Goal: Task Accomplishment & Management: Manage account settings

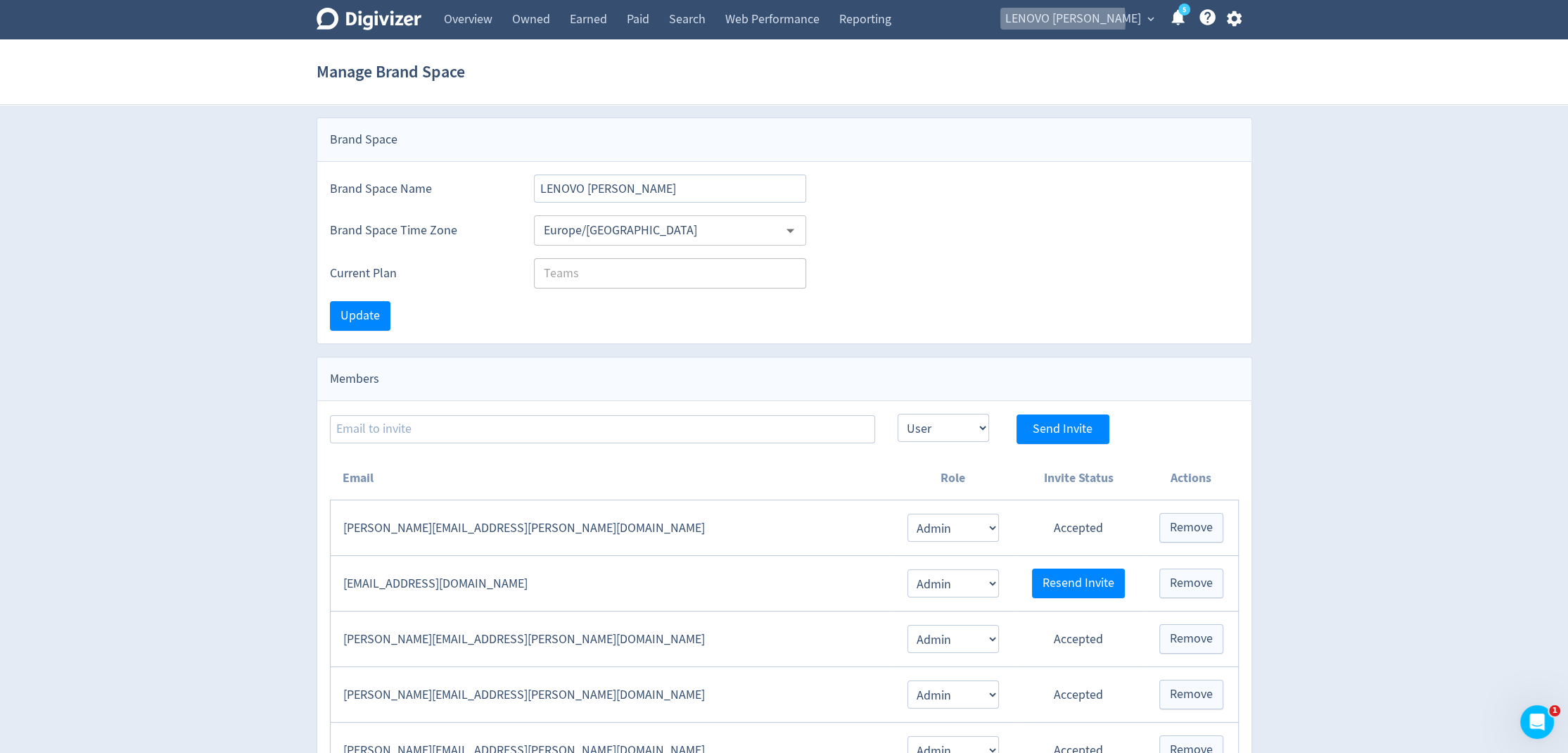
click at [1076, 20] on span "LENOVO [PERSON_NAME]" at bounding box center [1073, 18] width 136 height 22
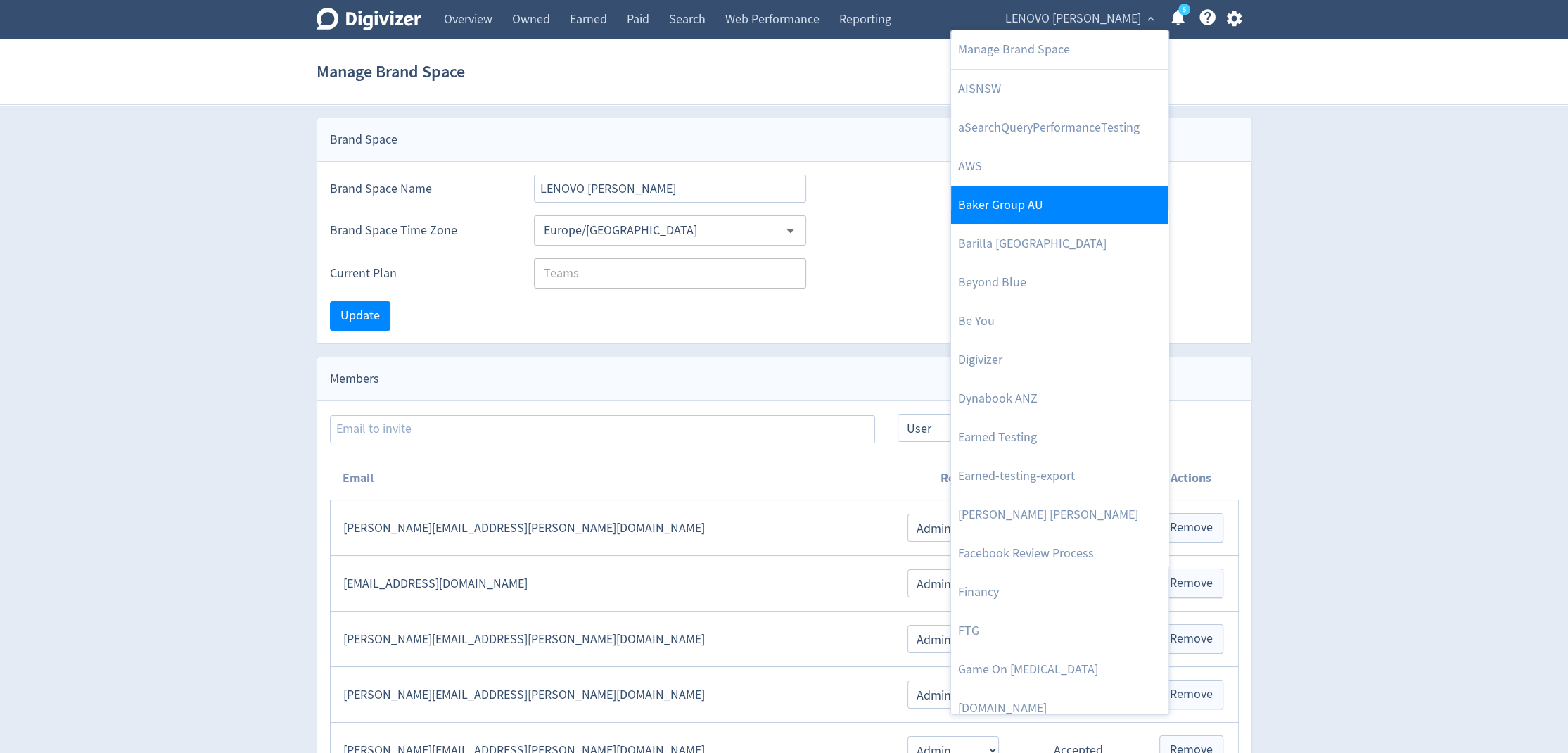
click at [1015, 217] on link "Baker Group AU" at bounding box center [1059, 205] width 217 height 39
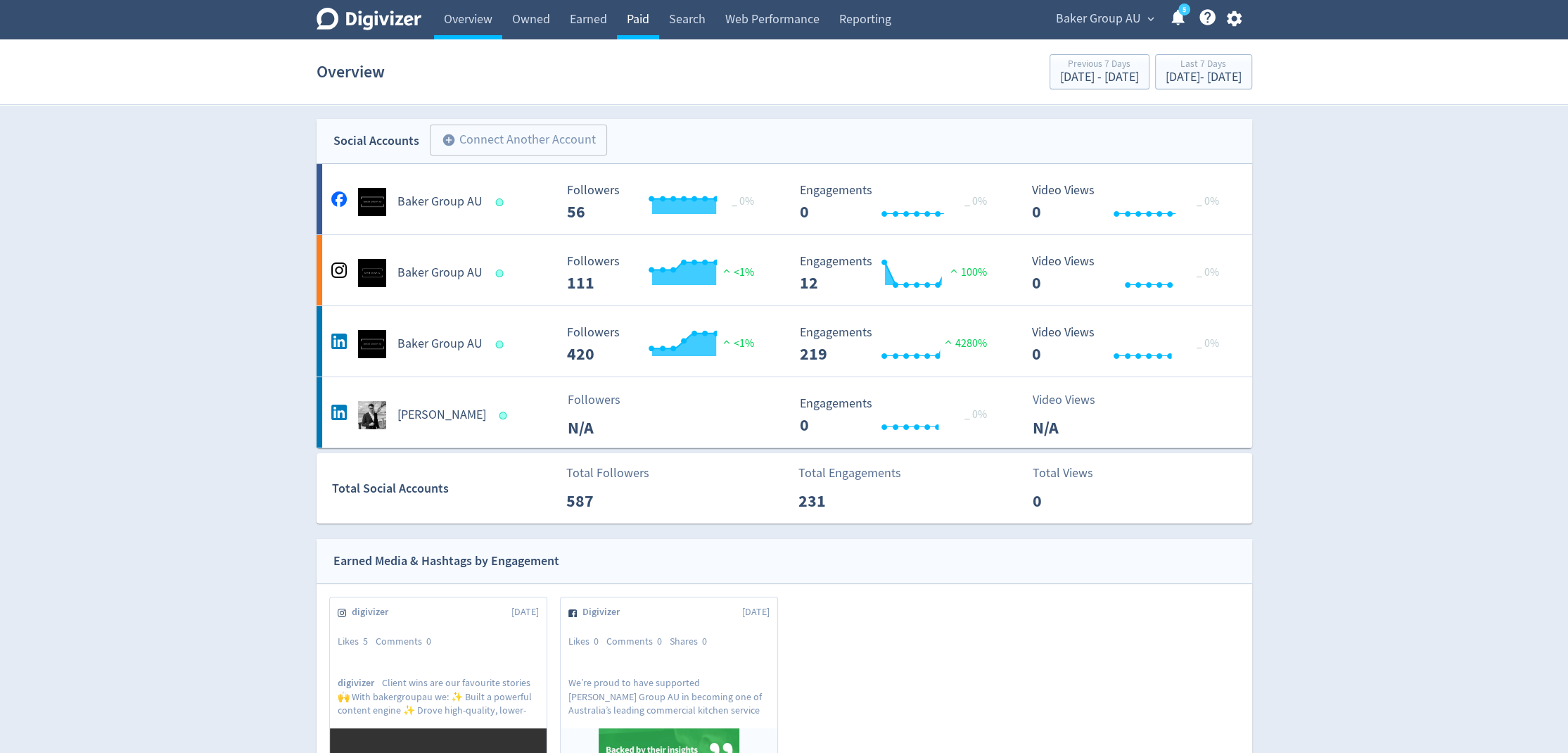
click at [631, 23] on link "Paid" at bounding box center [639, 19] width 43 height 40
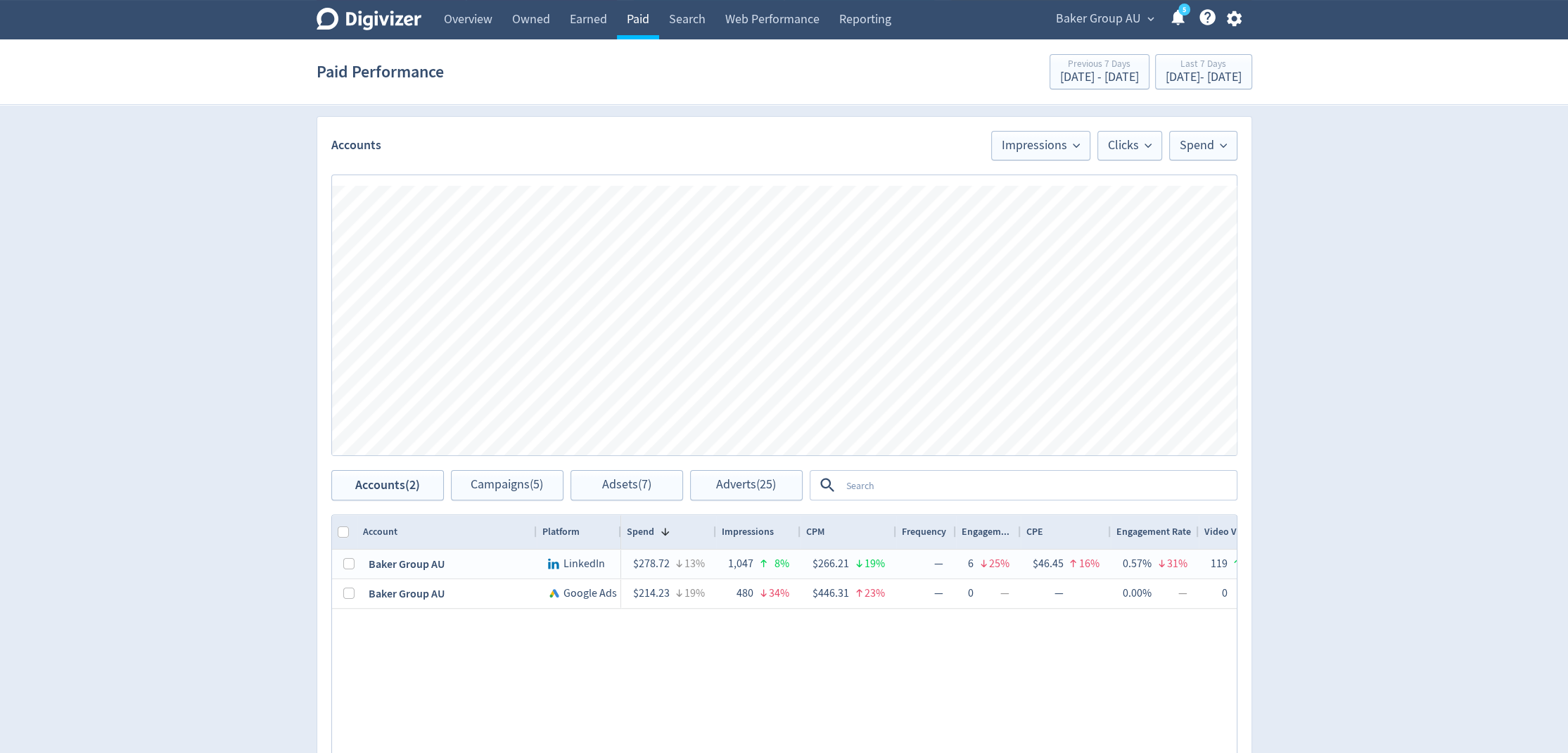
scroll to position [388, 0]
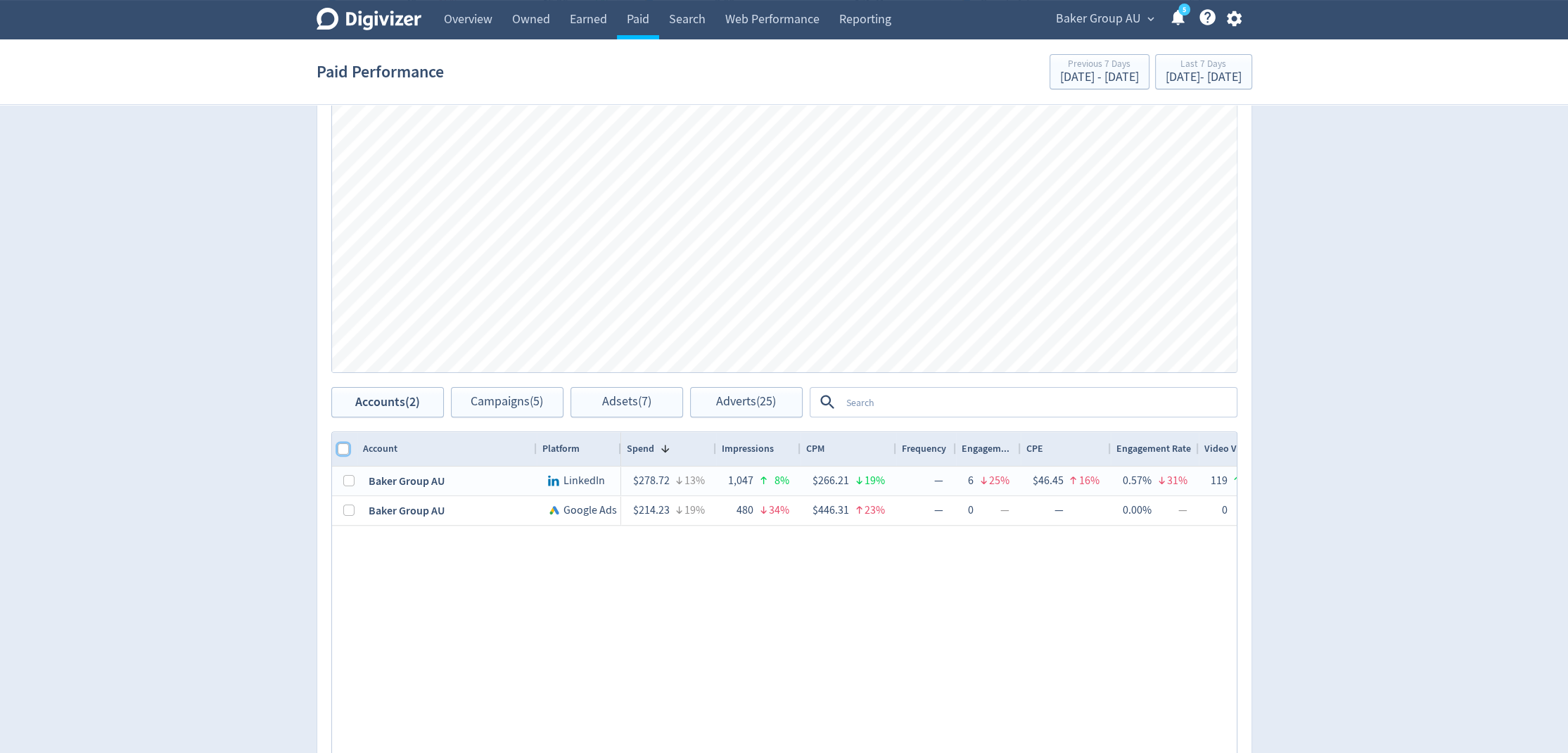
click at [345, 445] on input "Column with Header Selection" at bounding box center [343, 449] width 12 height 12
checkbox input "true"
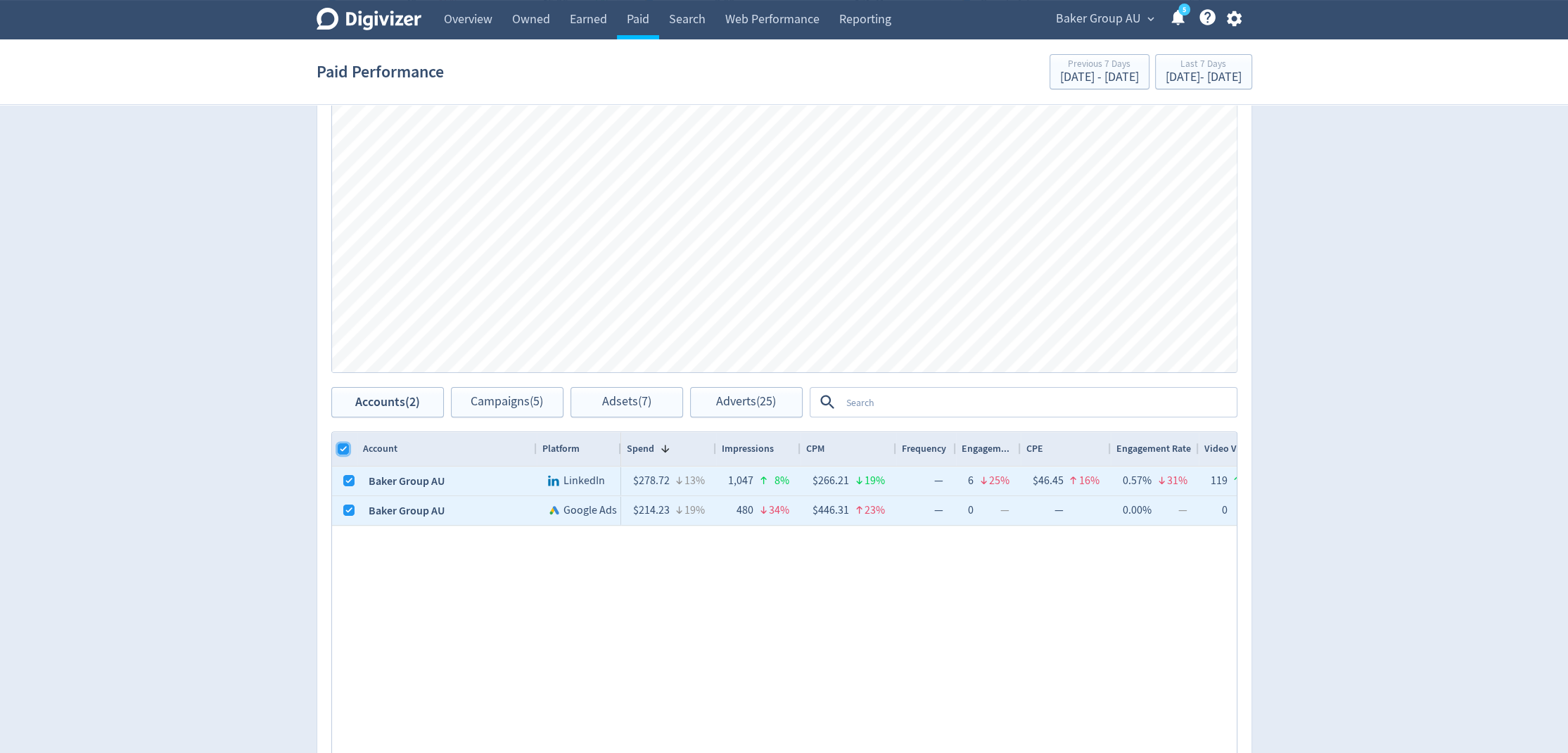
click at [345, 445] on input "Column with Header Selection" at bounding box center [343, 449] width 12 height 12
checkbox input "false"
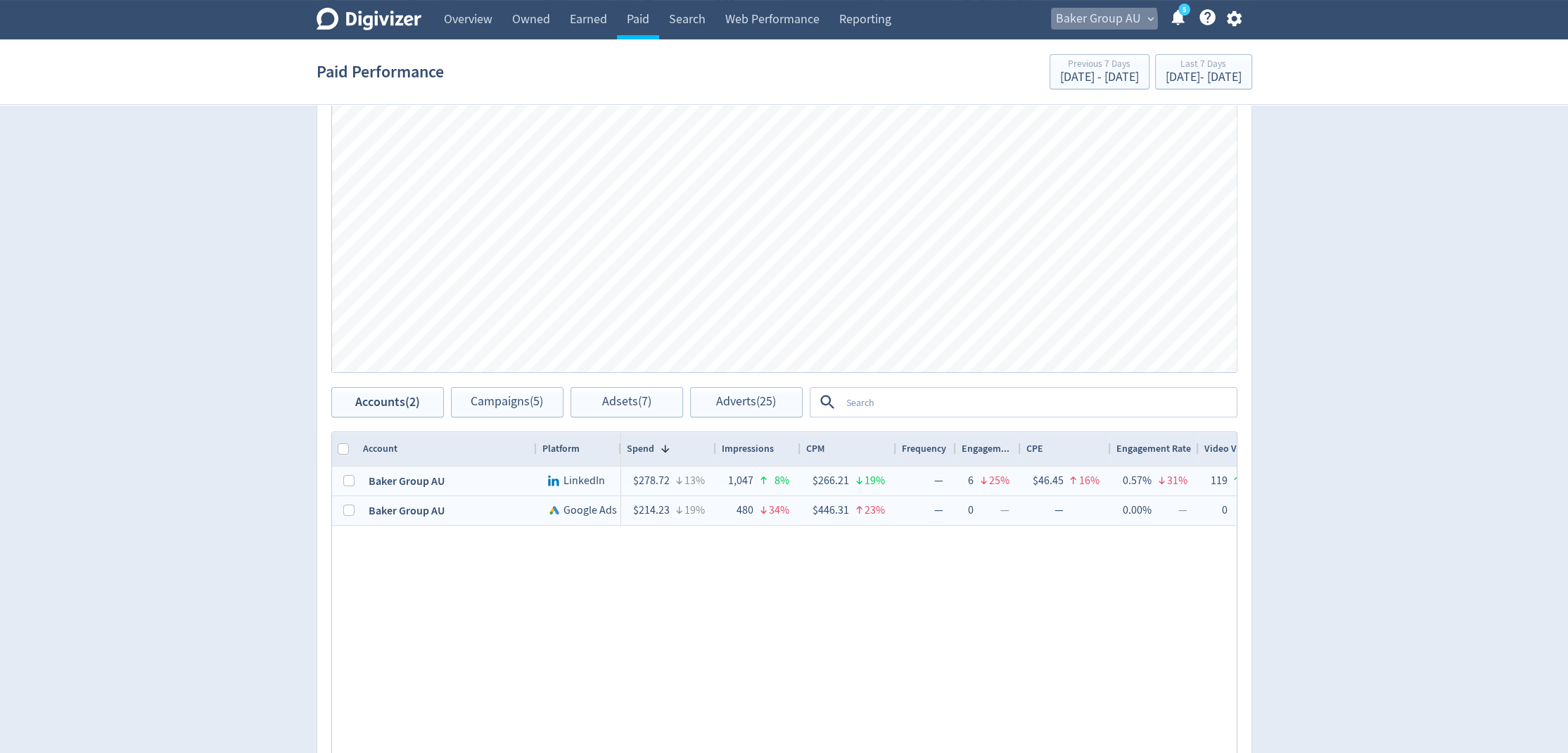
click at [1089, 22] on span "Baker Group AU" at bounding box center [1098, 18] width 85 height 22
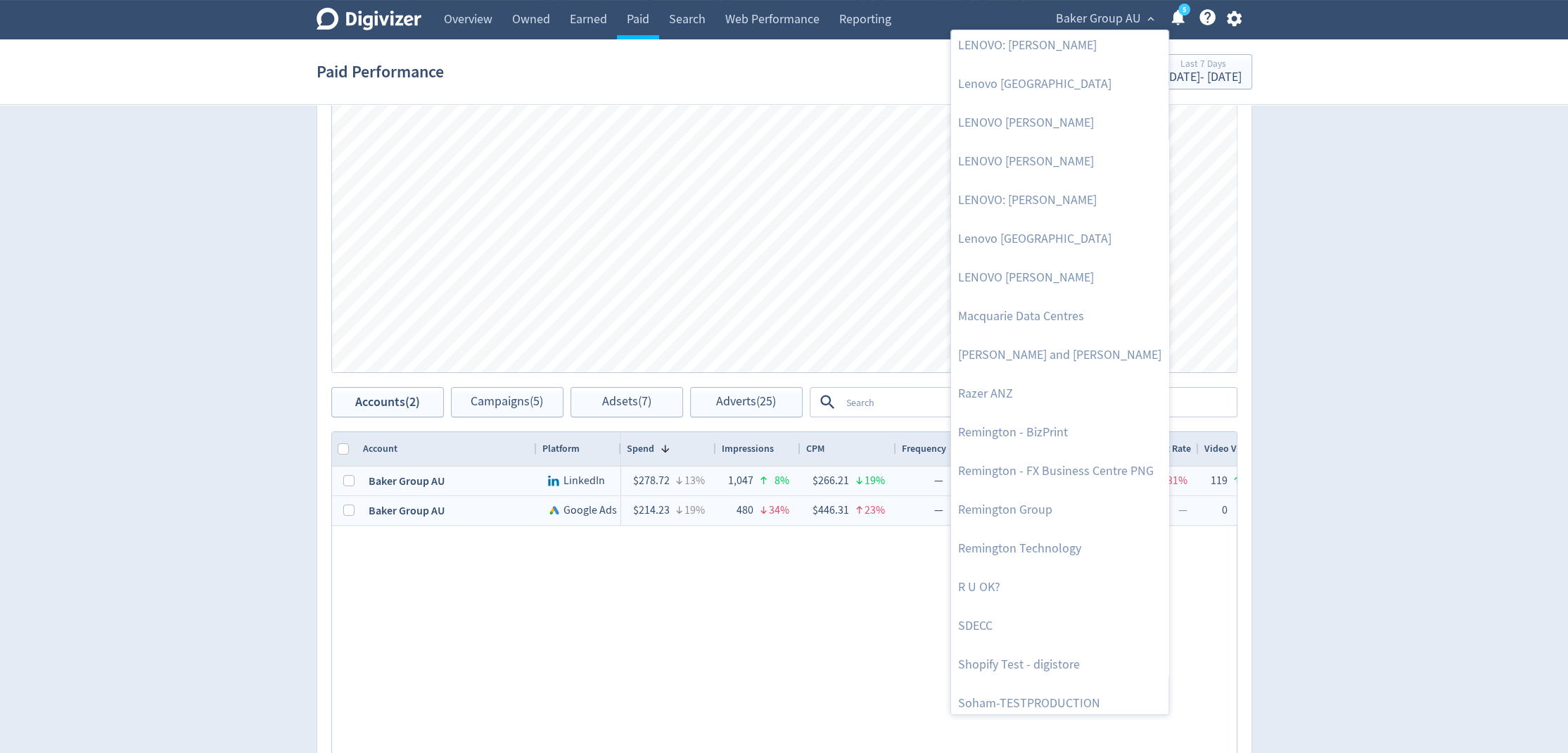
scroll to position [1421, 0]
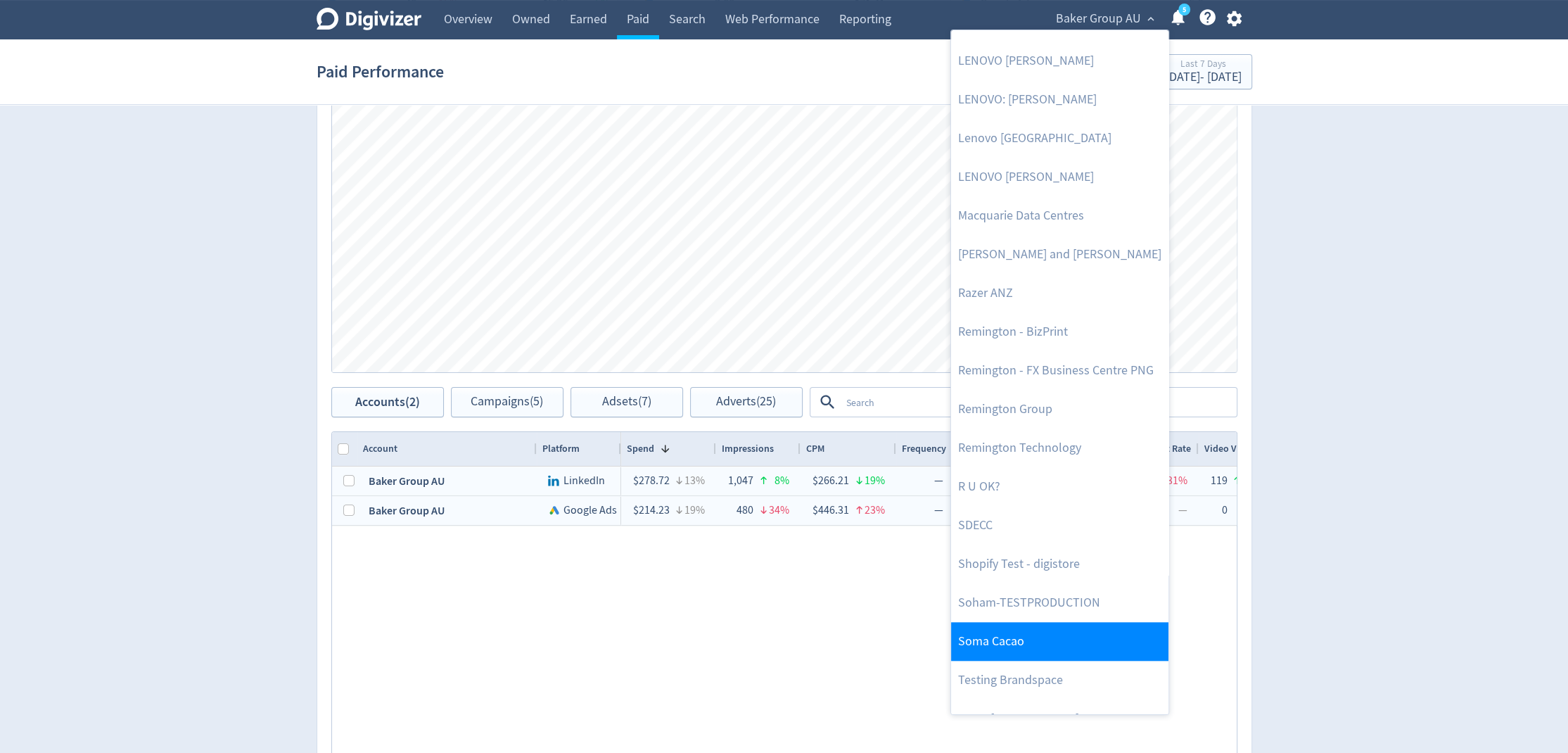
click at [1062, 647] on link "Soma Cacao" at bounding box center [1059, 642] width 217 height 39
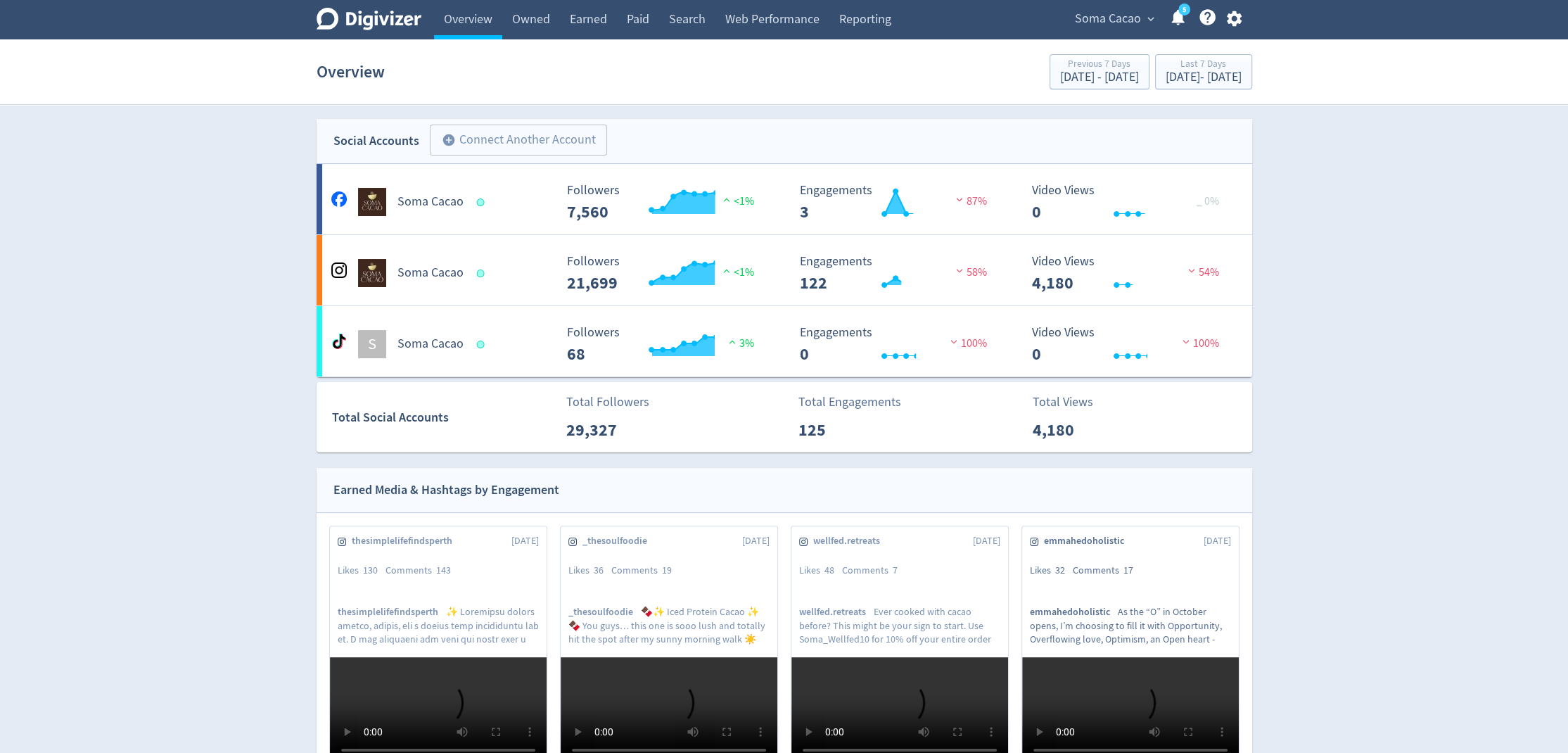
scroll to position [6, 0]
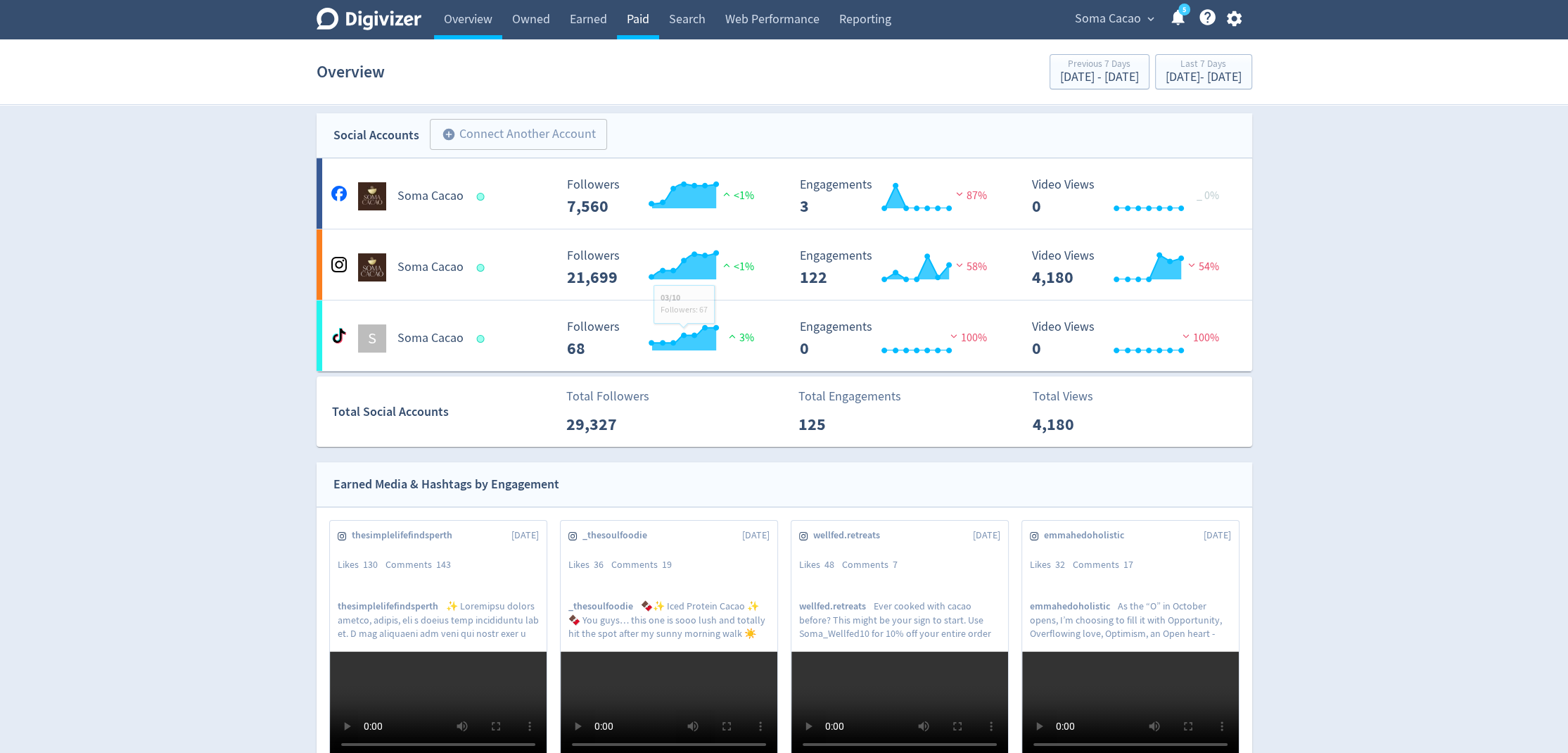
click at [630, 33] on link "Paid" at bounding box center [639, 19] width 43 height 40
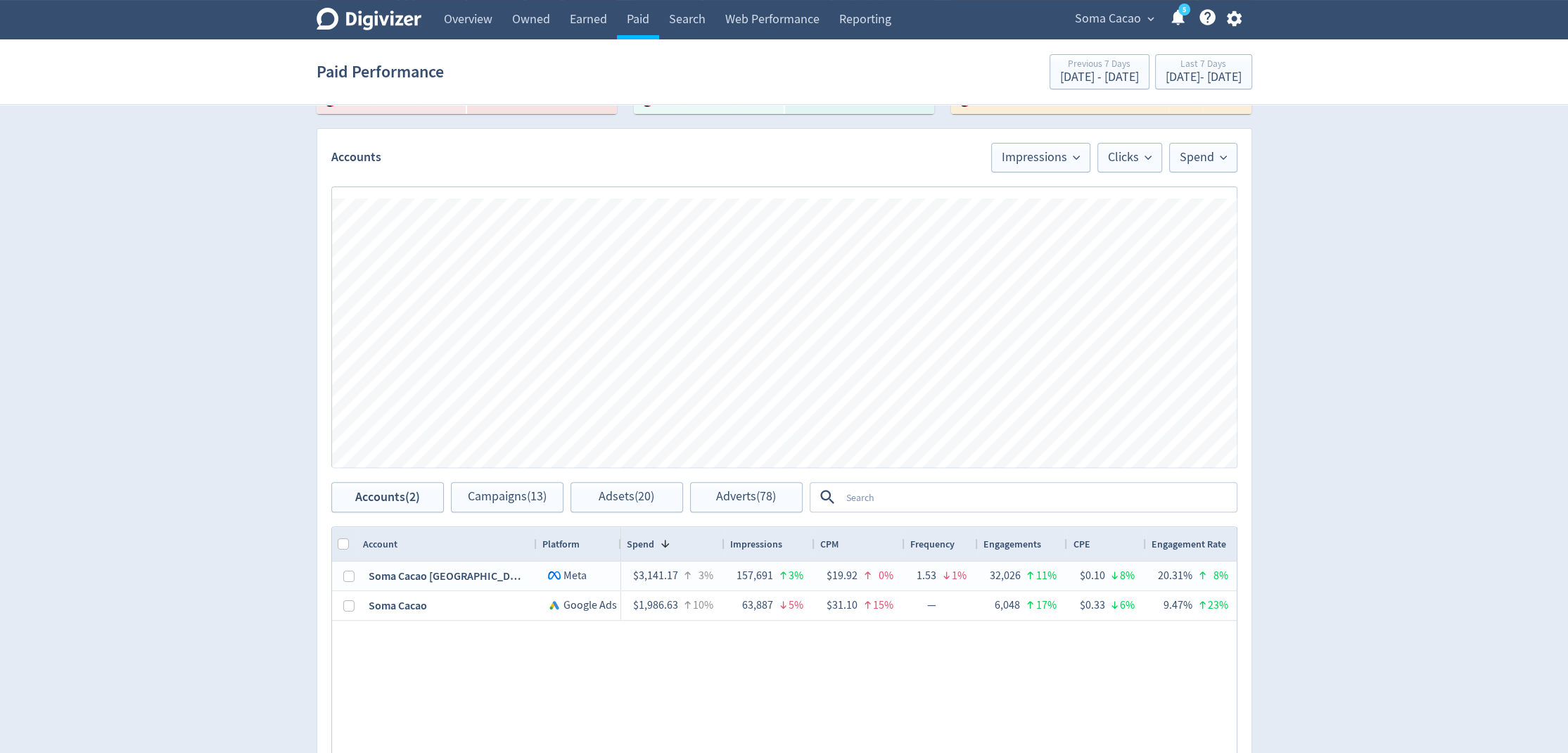
scroll to position [431, 0]
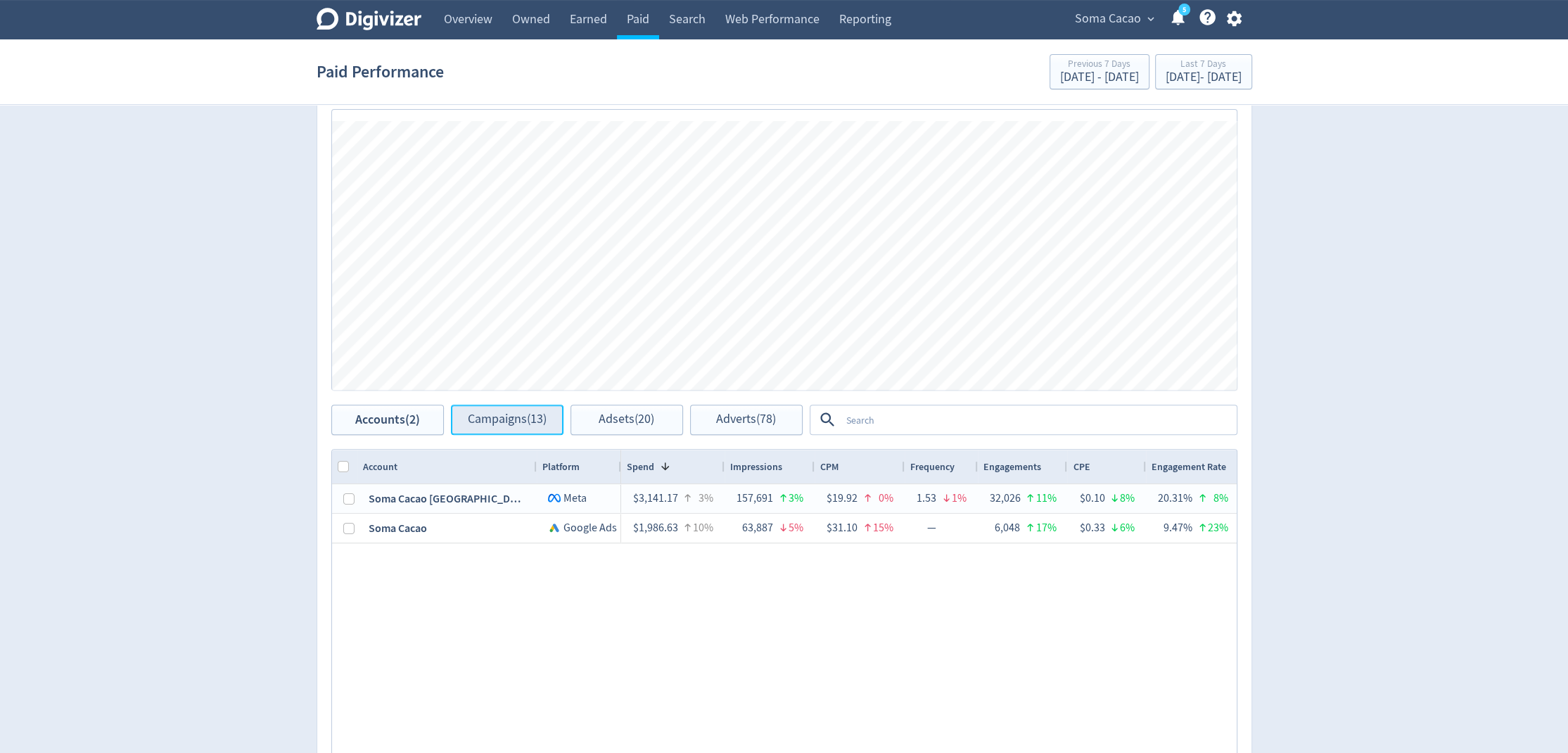
click at [484, 418] on span "Campaigns (13)" at bounding box center [507, 420] width 78 height 14
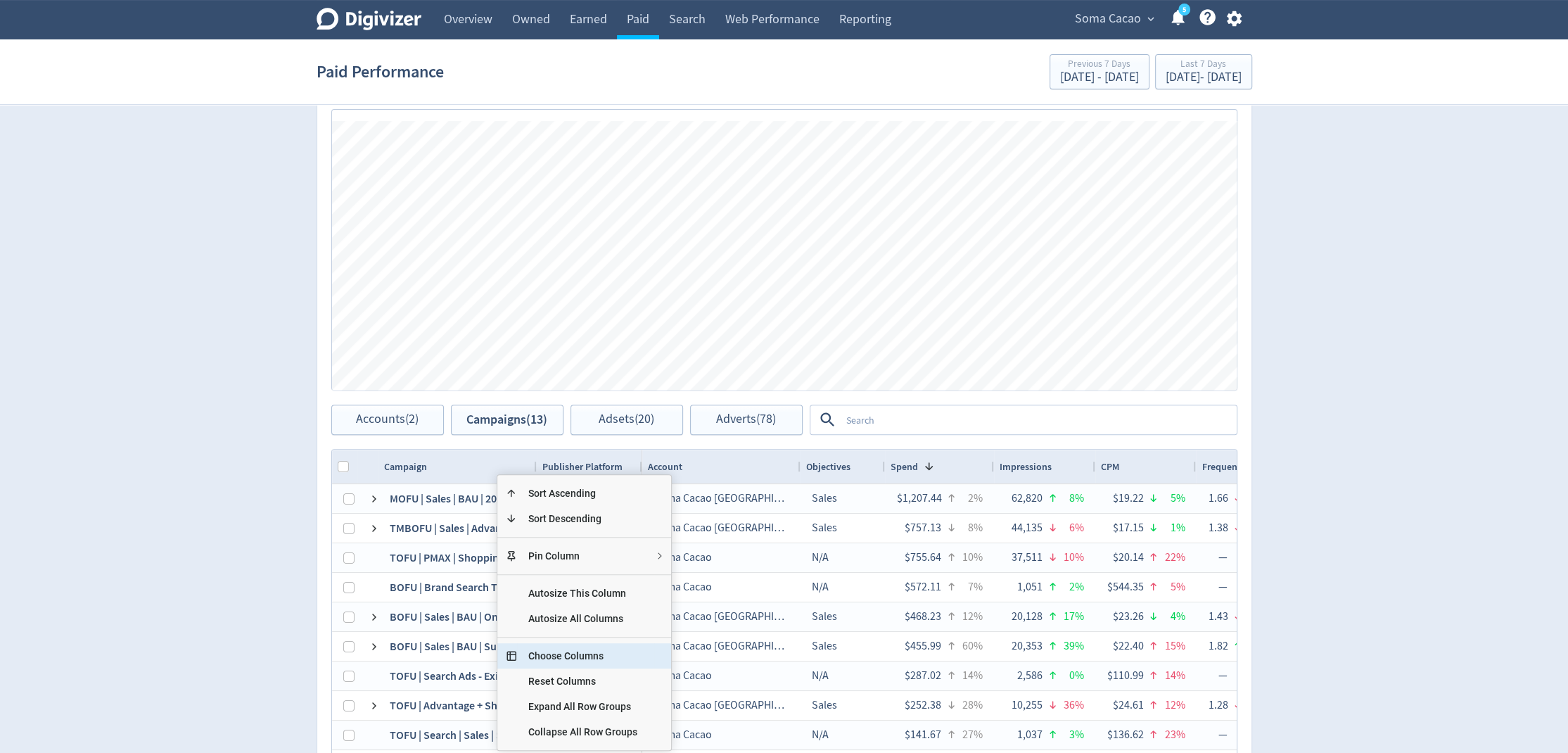
click at [562, 655] on span "Choose Columns" at bounding box center [582, 655] width 132 height 25
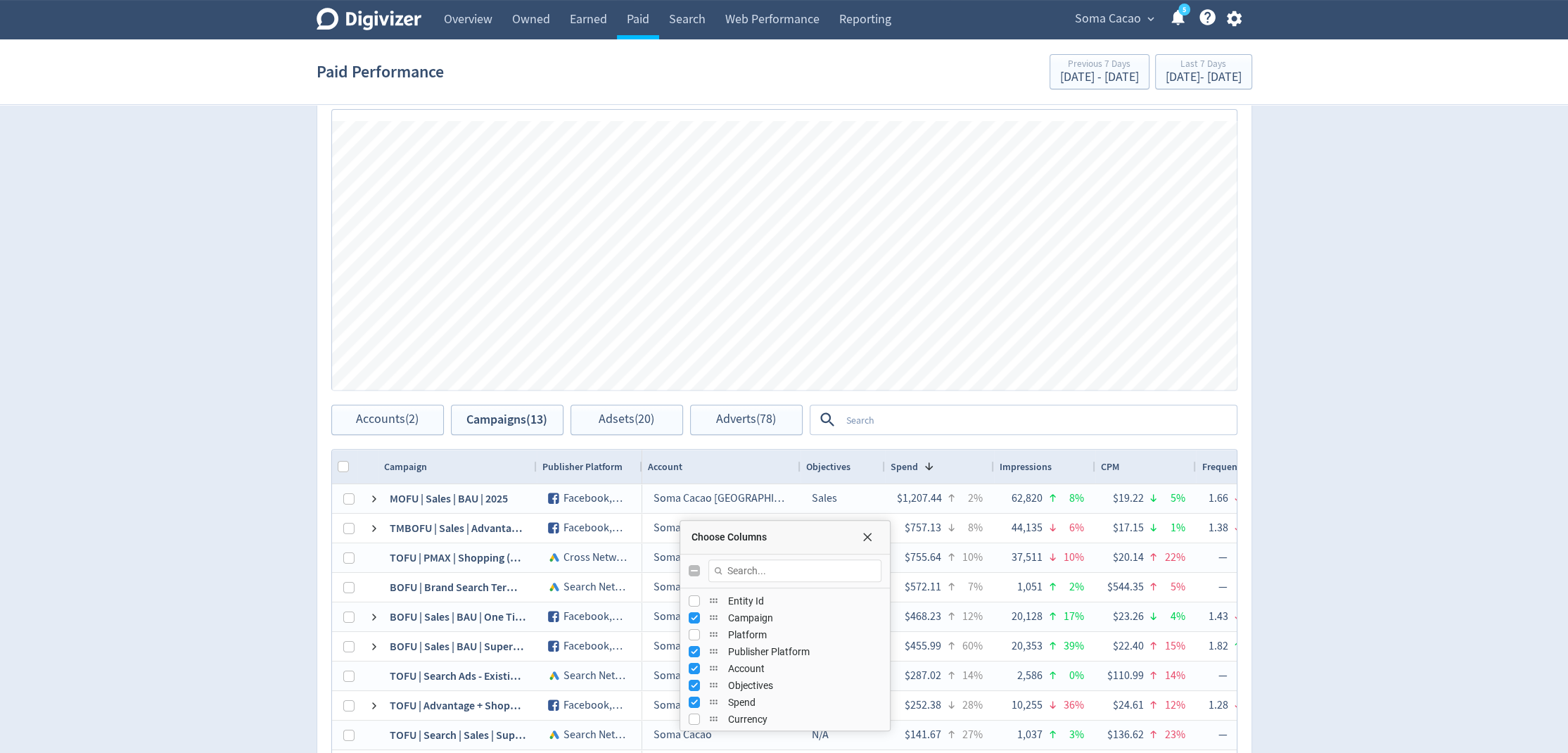
click at [697, 575] on div "Choose Columns" at bounding box center [785, 571] width 209 height 34
click at [694, 567] on input "Toggle All Columns Visibility" at bounding box center [695, 571] width 12 height 12
checkbox input "true"
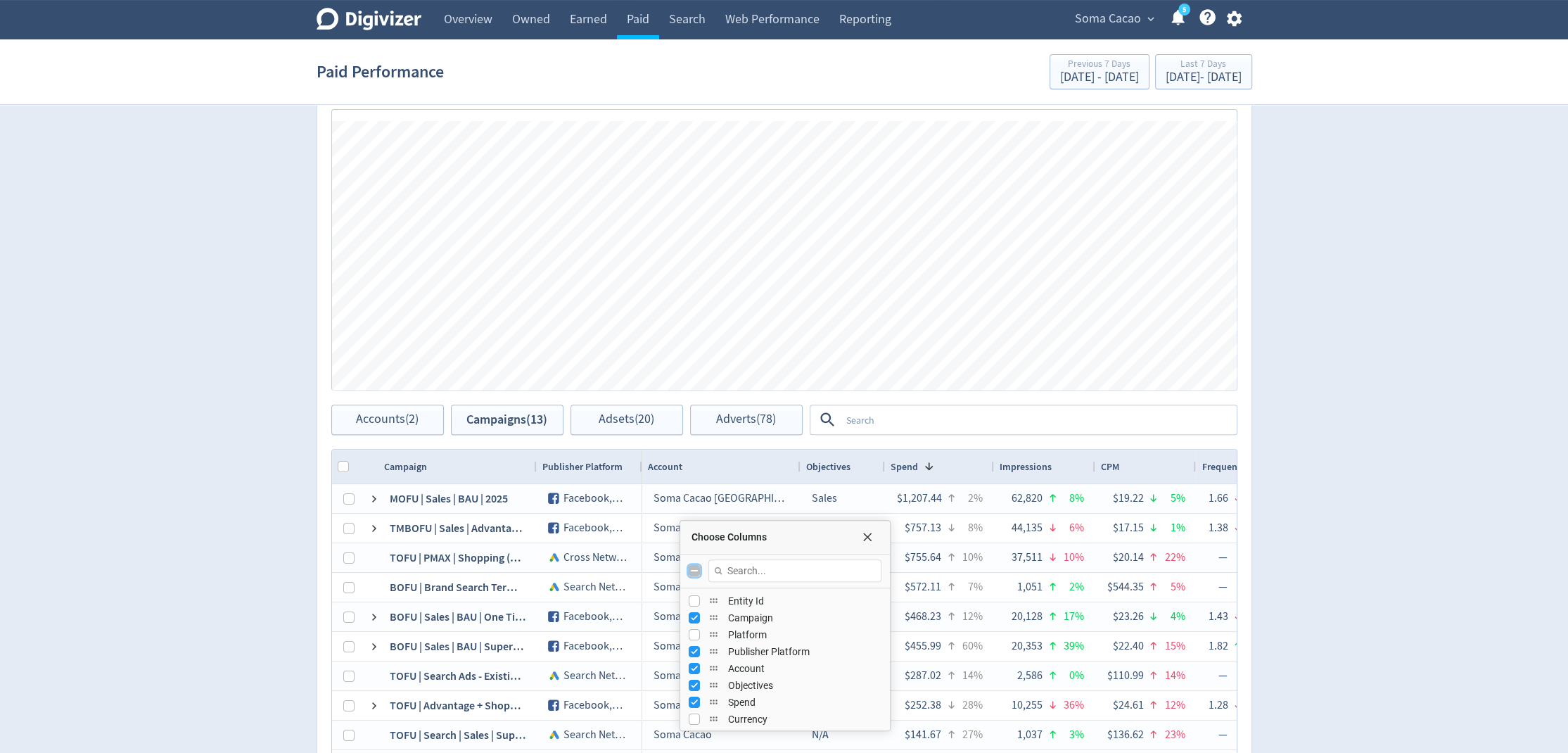
checkbox input "true"
checkbox input "false"
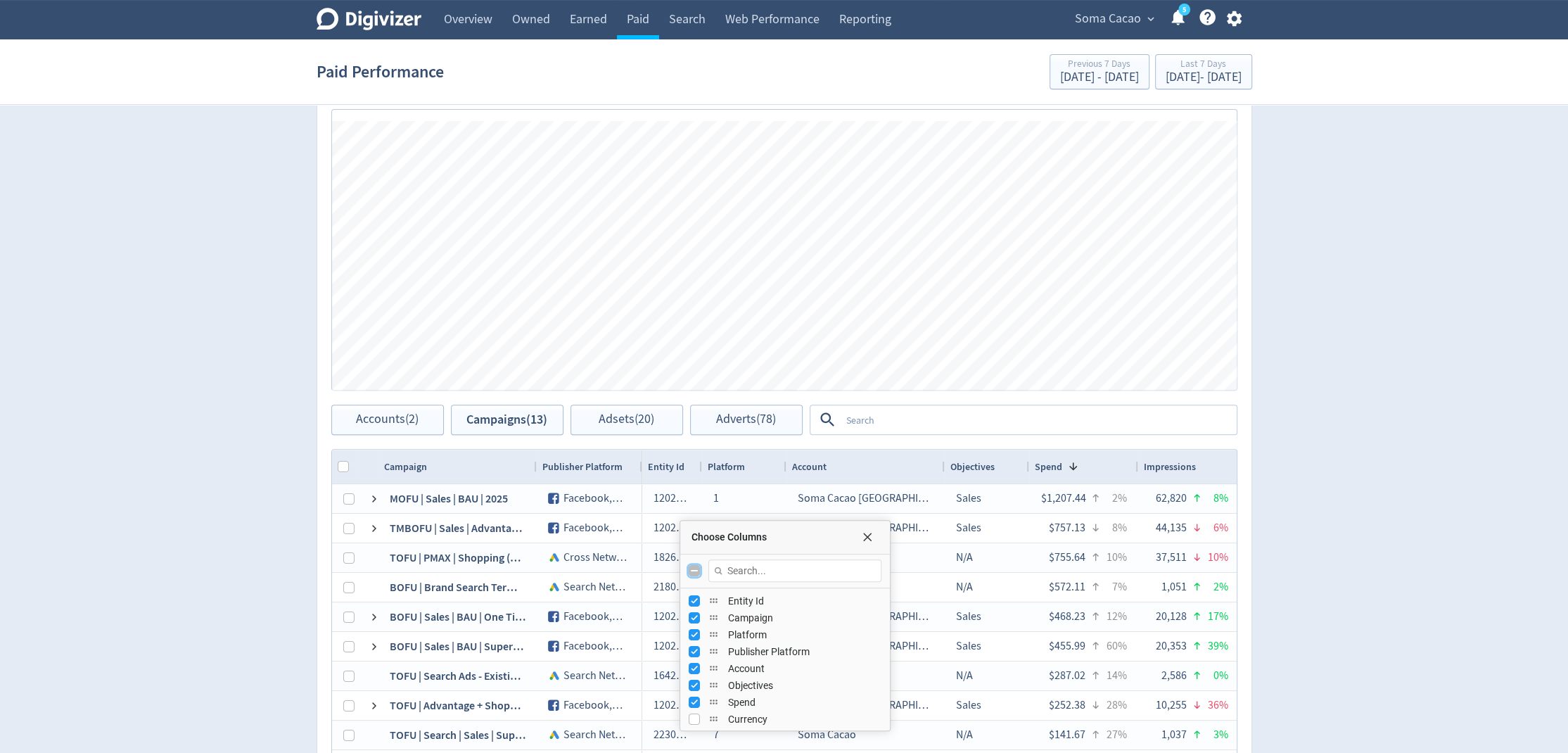
click at [694, 572] on input "Toggle All Columns Visibility" at bounding box center [695, 571] width 12 height 12
checkbox input "true"
checkbox input "false"
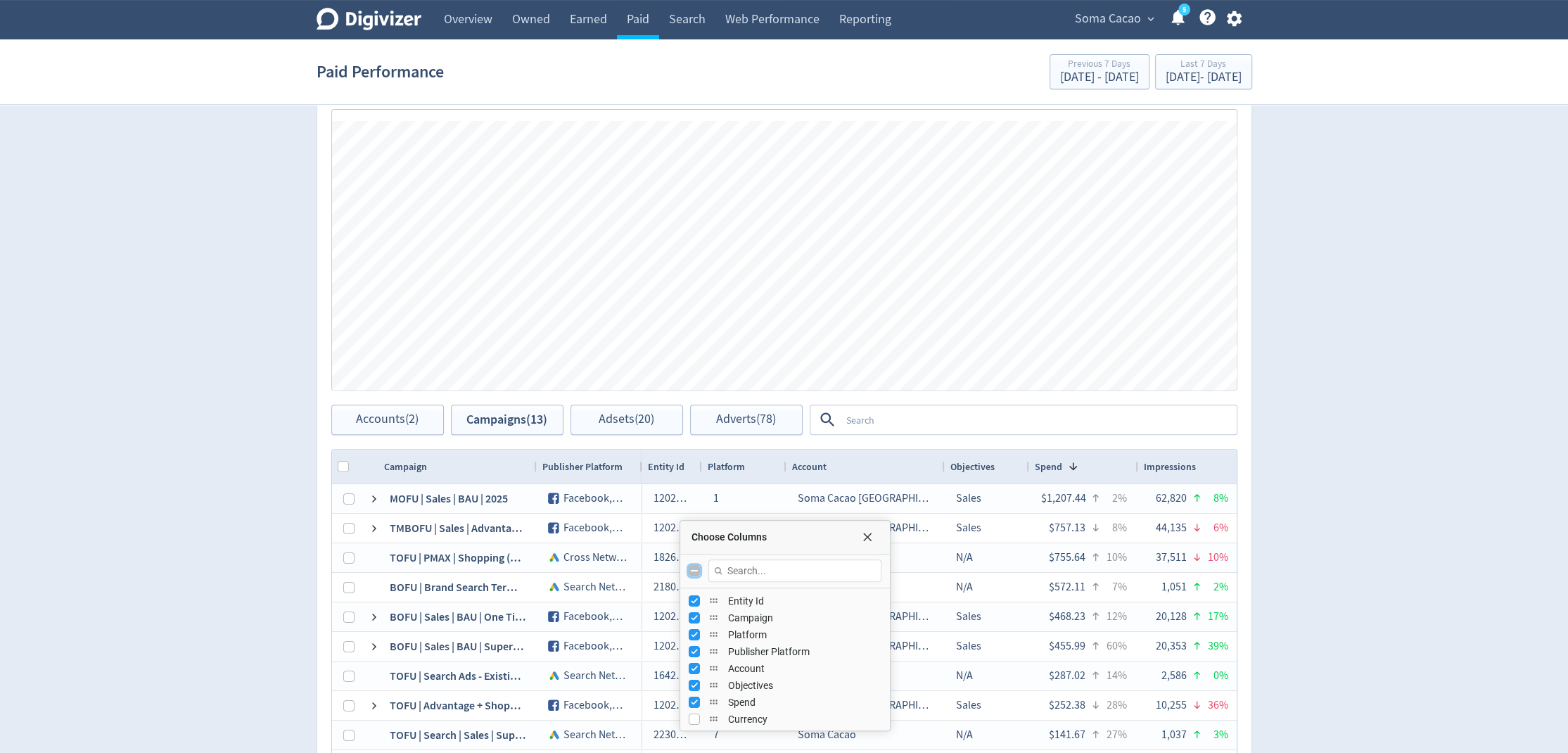
click at [694, 572] on input "Toggle All Columns Visibility" at bounding box center [695, 571] width 12 height 12
checkbox input "true"
checkbox input "false"
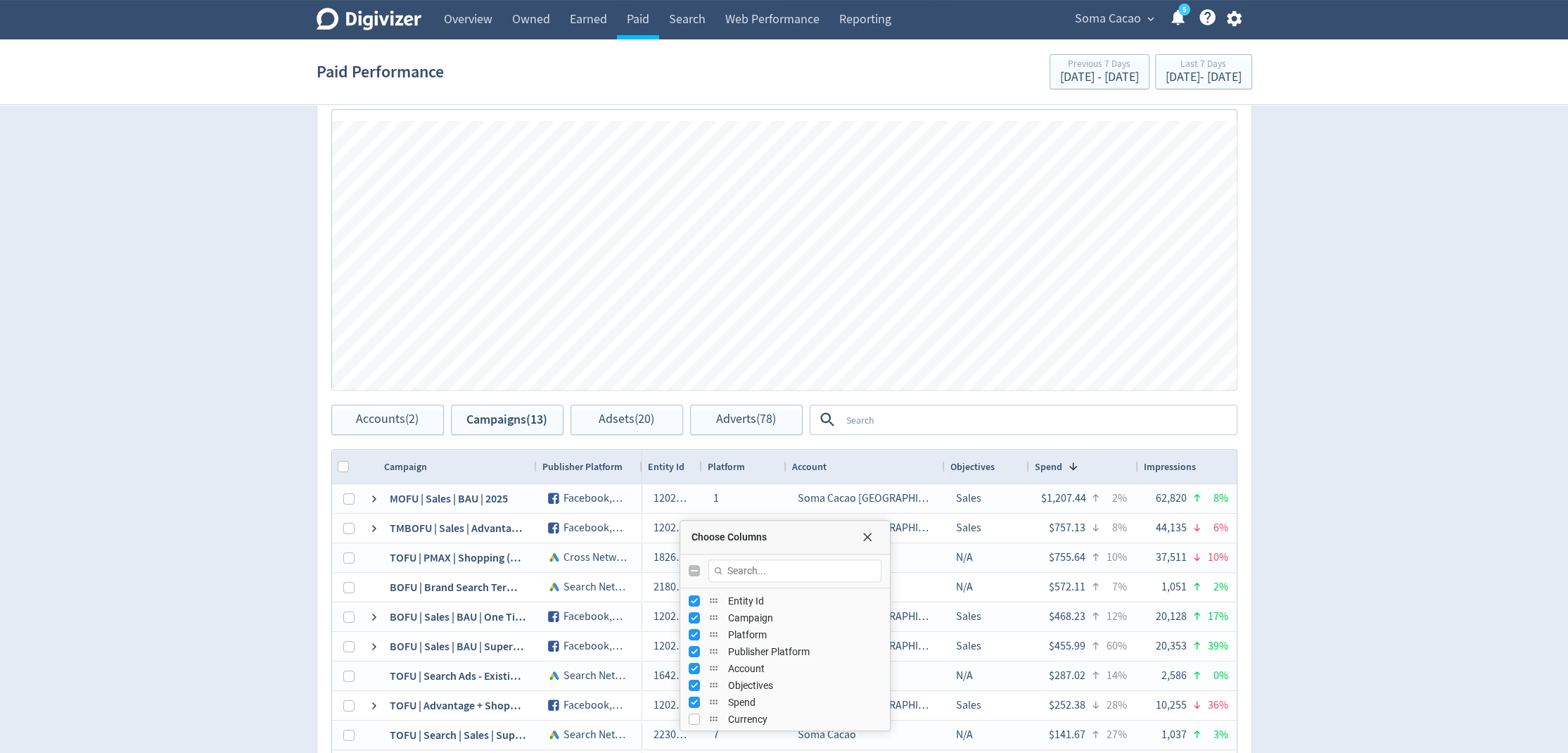
click at [1334, 175] on div "Digivizer Logo [PERSON_NAME] Logo Overview Owned Earned Paid Search Web Perform…" at bounding box center [784, 235] width 1568 height 1334
click at [1137, 19] on span "Soma Cacao" at bounding box center [1108, 18] width 66 height 22
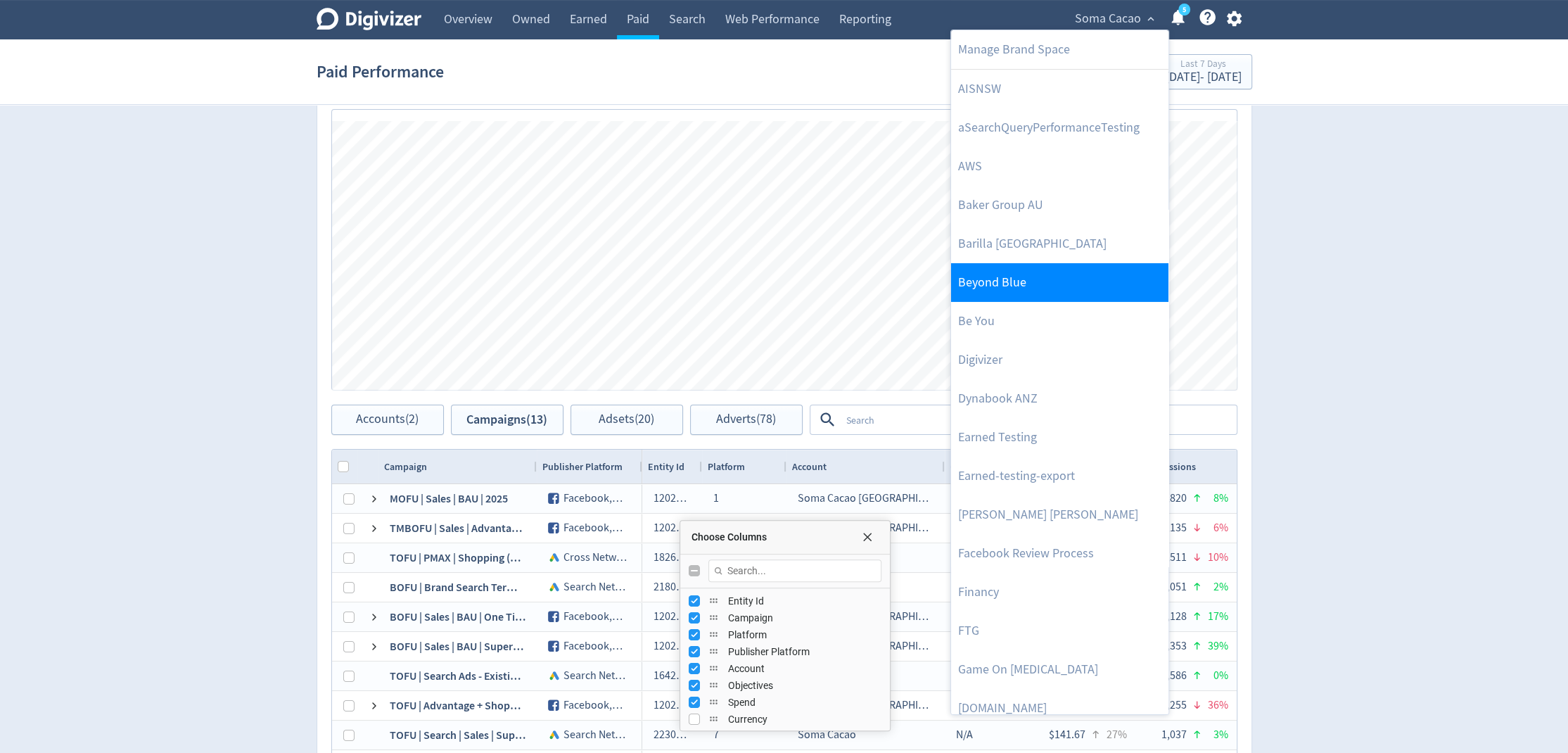
click at [1033, 276] on link "Beyond Blue" at bounding box center [1059, 282] width 217 height 39
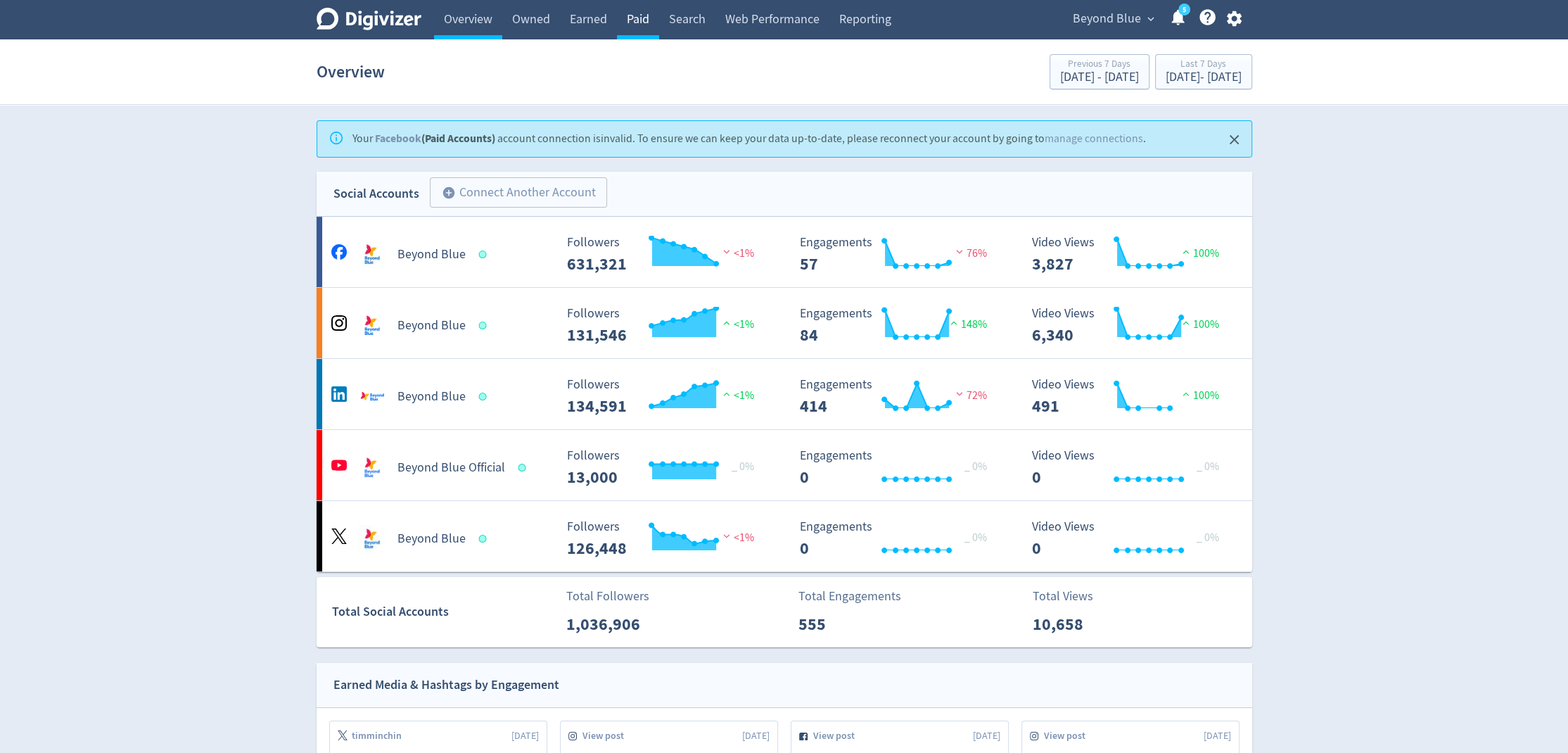
click at [630, 35] on link "Paid" at bounding box center [639, 19] width 43 height 40
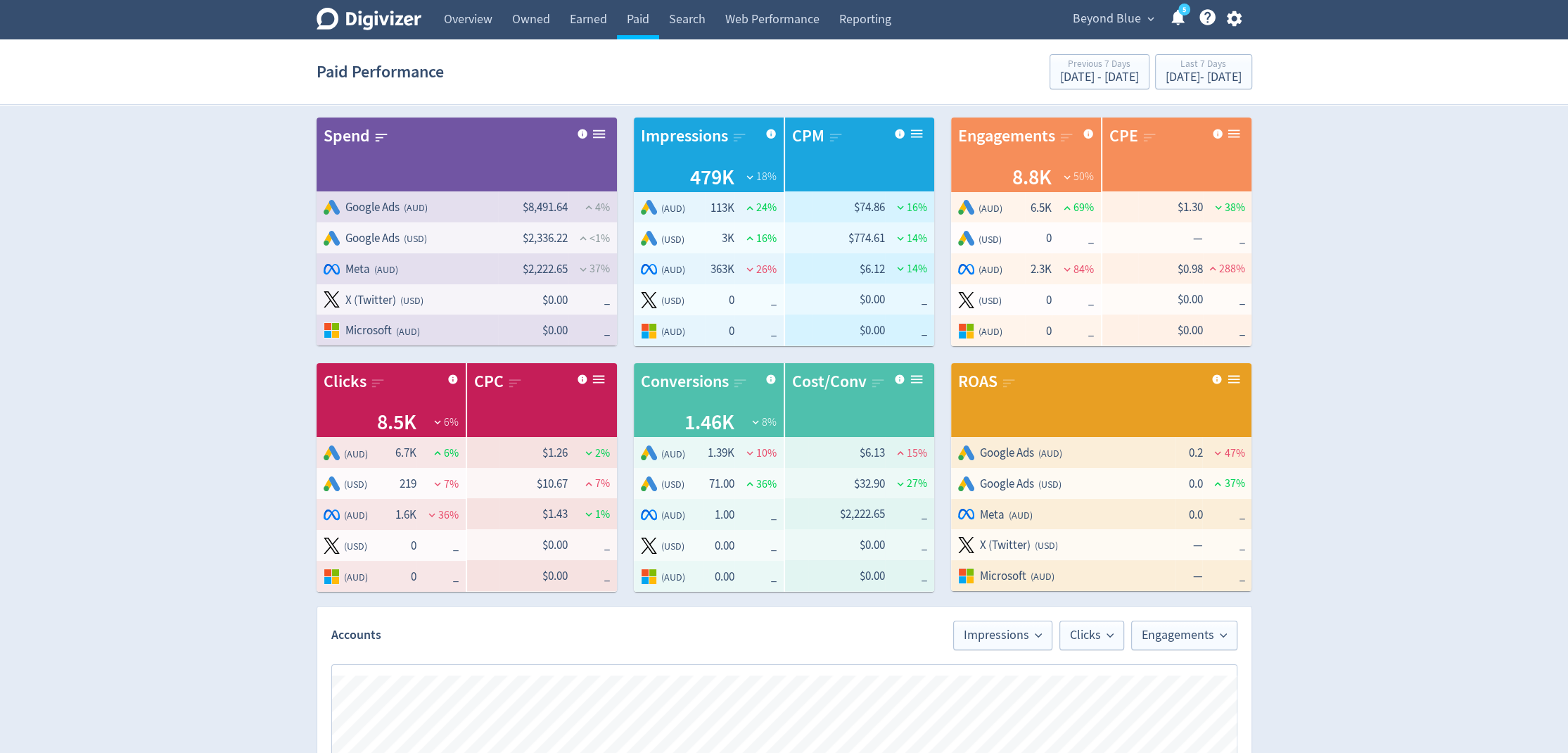
scroll to position [589, 0]
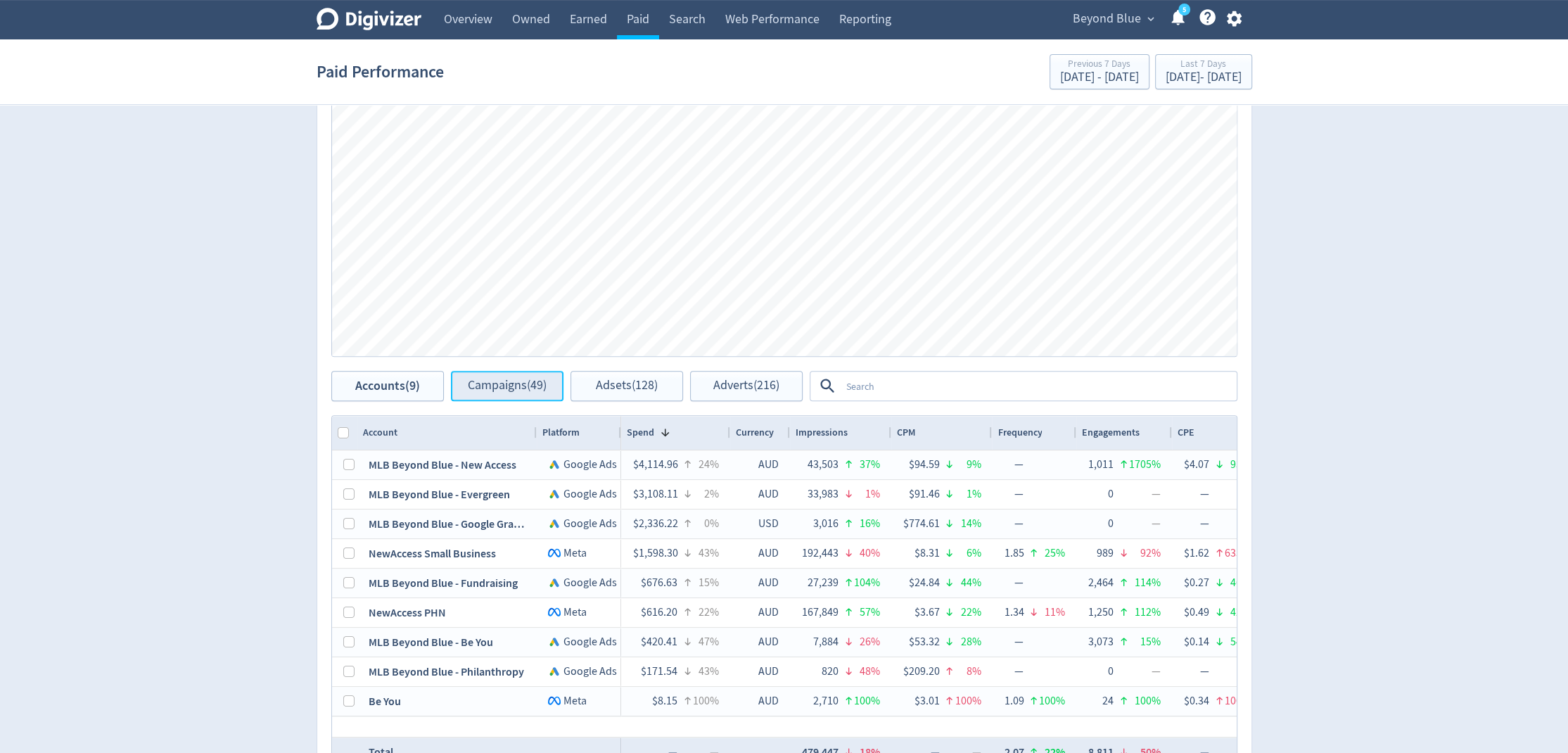
click at [525, 387] on span "Campaigns (49)" at bounding box center [507, 386] width 78 height 14
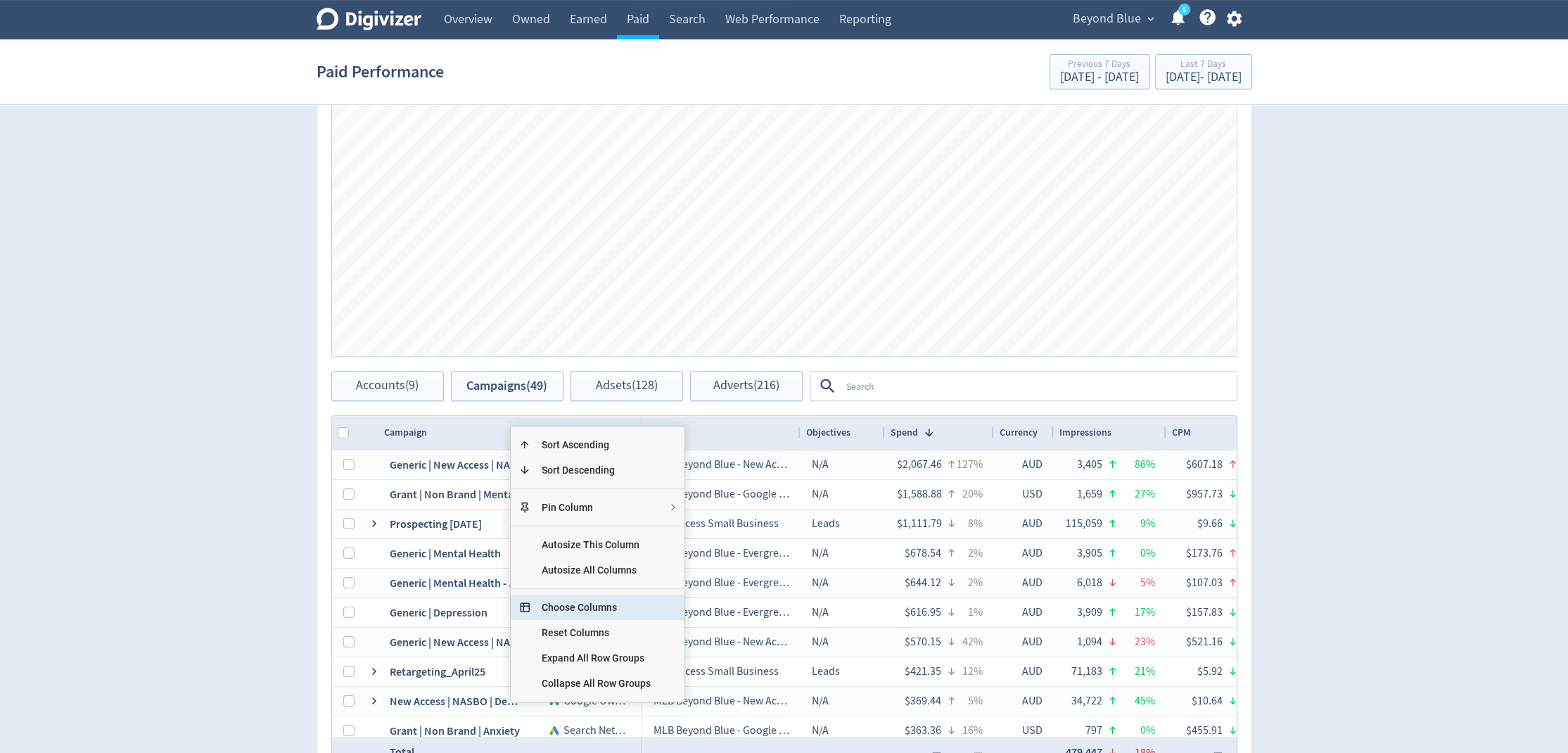
click at [593, 607] on span "Choose Columns" at bounding box center [596, 607] width 132 height 25
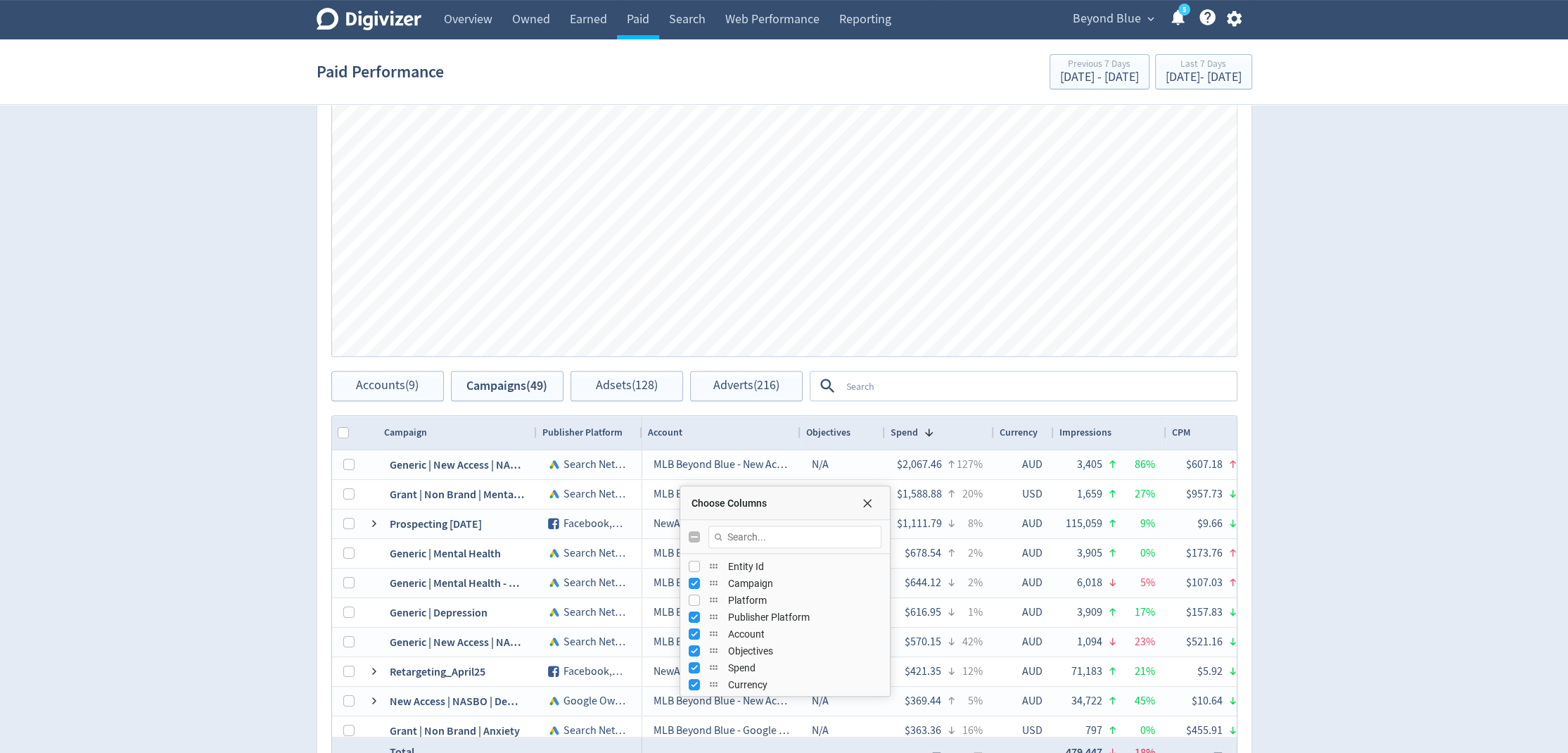
click at [696, 538] on input "Toggle All Columns Visibility" at bounding box center [695, 537] width 12 height 12
checkbox input "true"
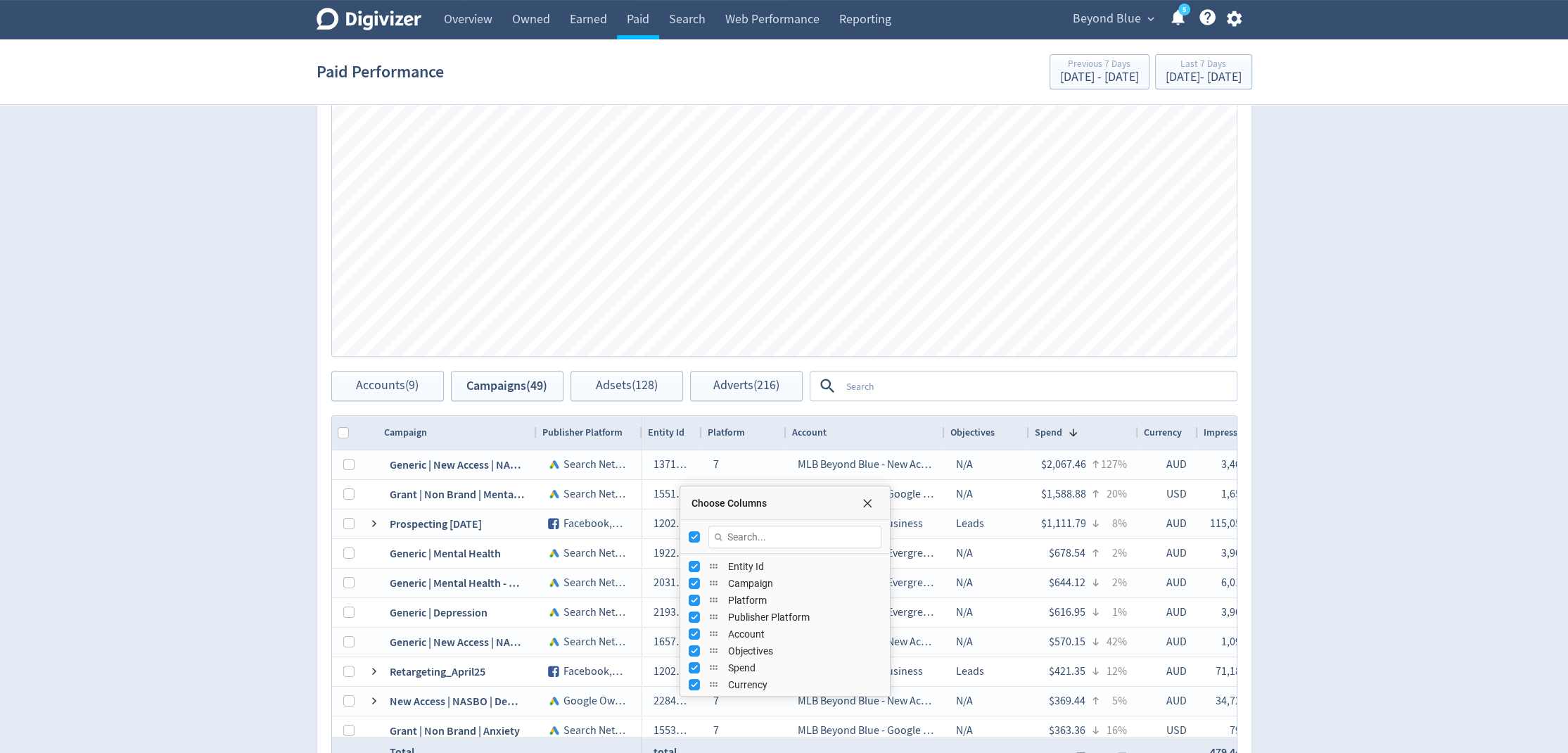
click at [696, 538] on input "Toggle All Columns Visibility" at bounding box center [695, 537] width 12 height 12
checkbox input "false"
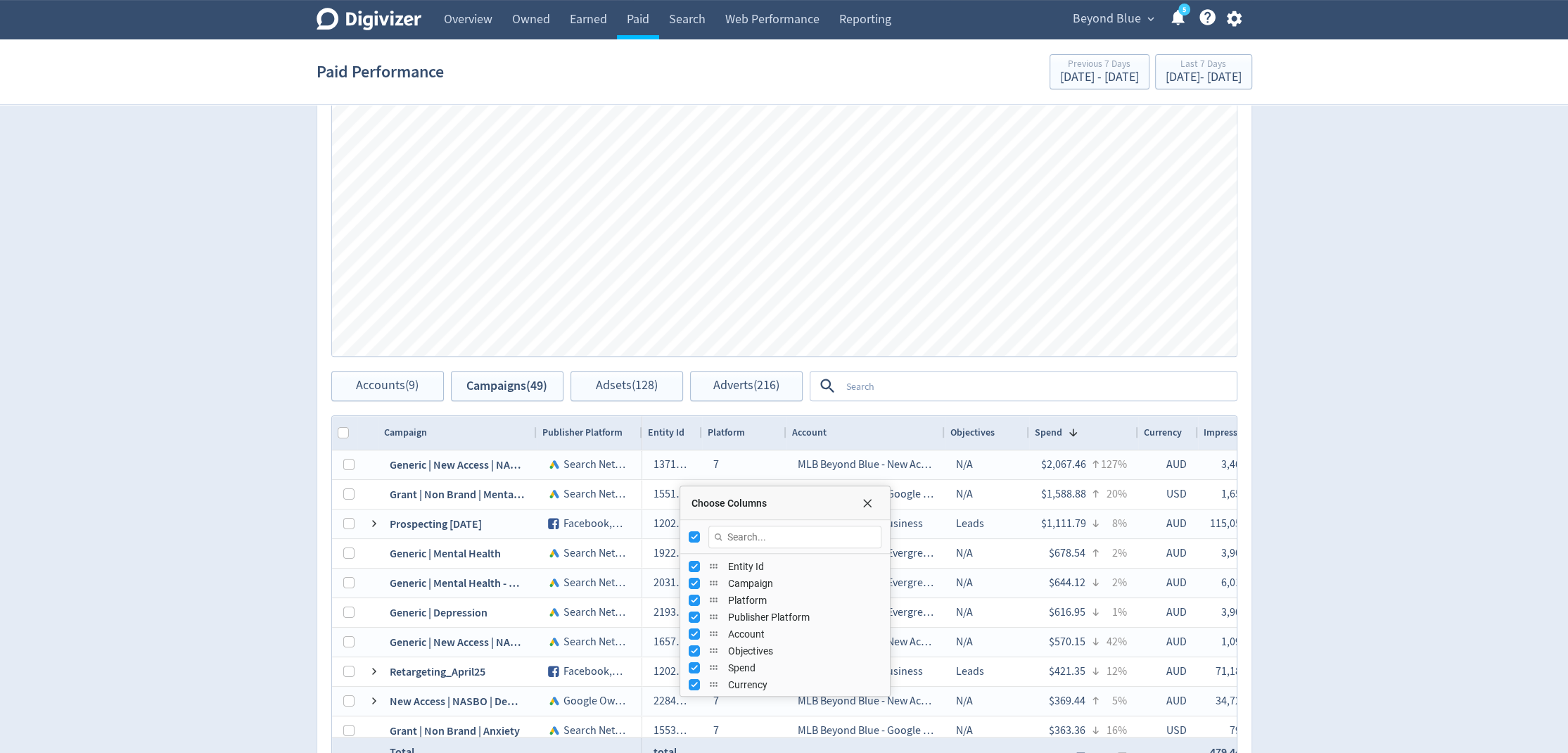
checkbox input "false"
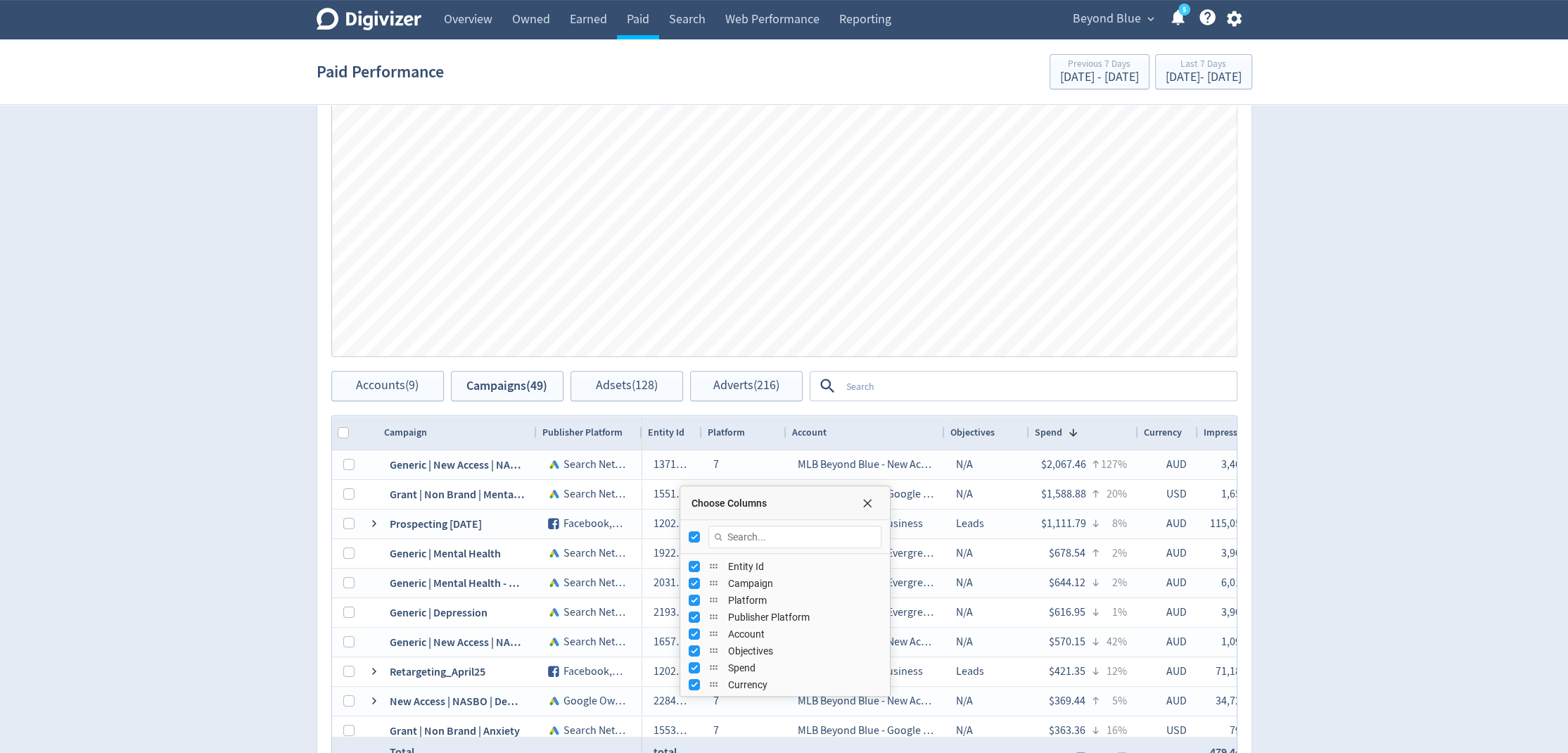
checkbox input "false"
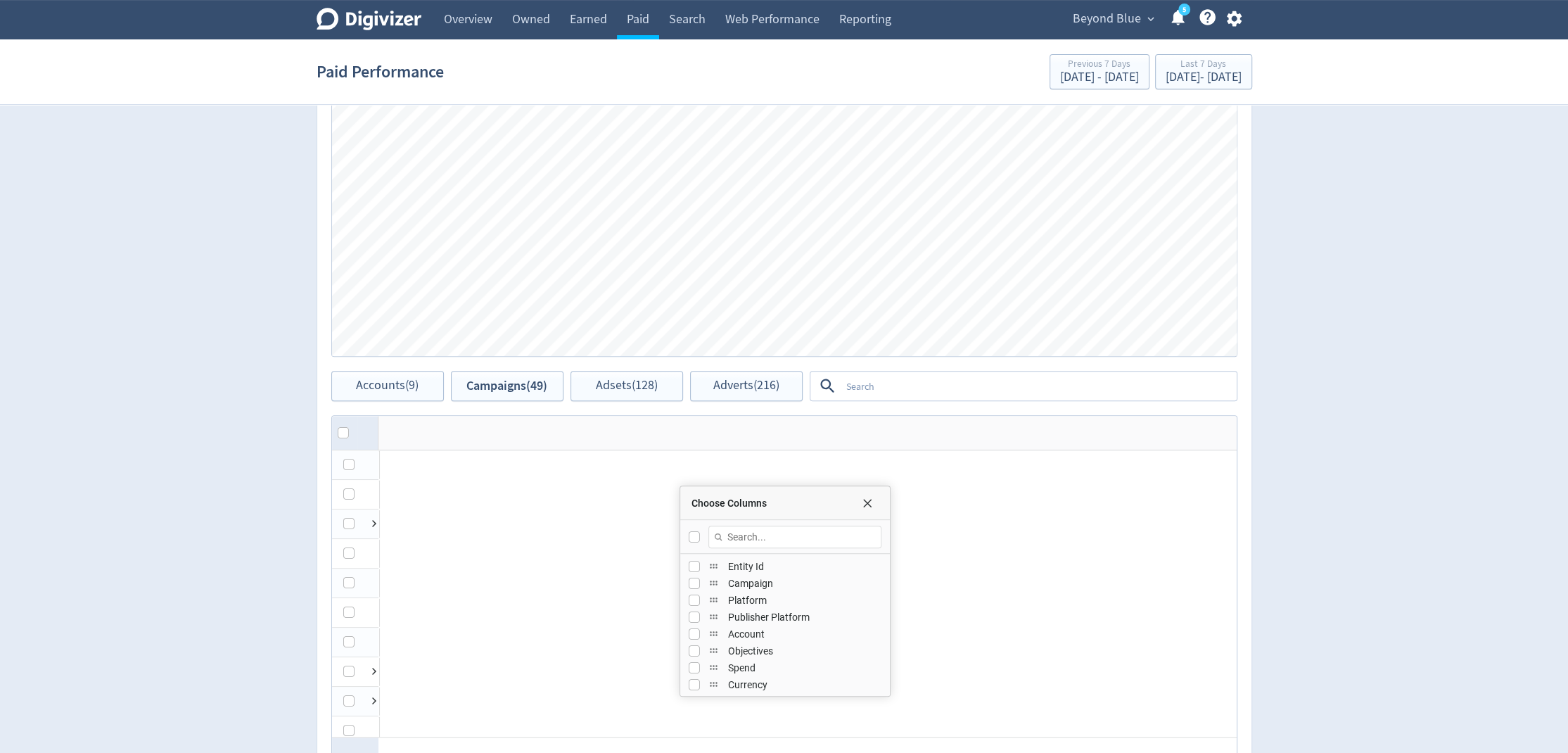
checkbox input "false"
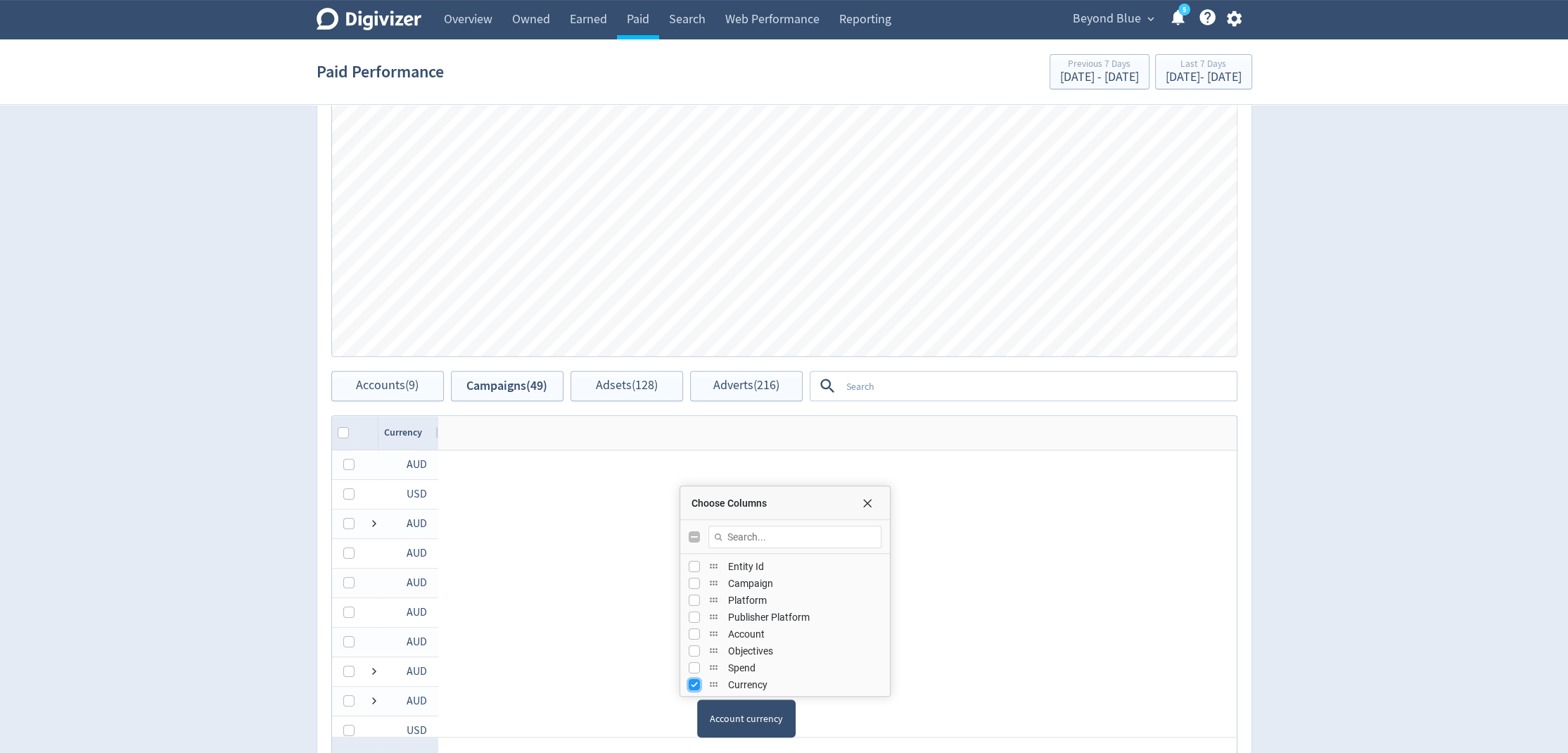
click at [696, 683] on input "Press SPACE to toggle visibility (visible)" at bounding box center [695, 684] width 12 height 12
checkbox input "false"
checkbox input "true"
click at [692, 535] on input "Toggle All Columns Visibility" at bounding box center [695, 537] width 12 height 12
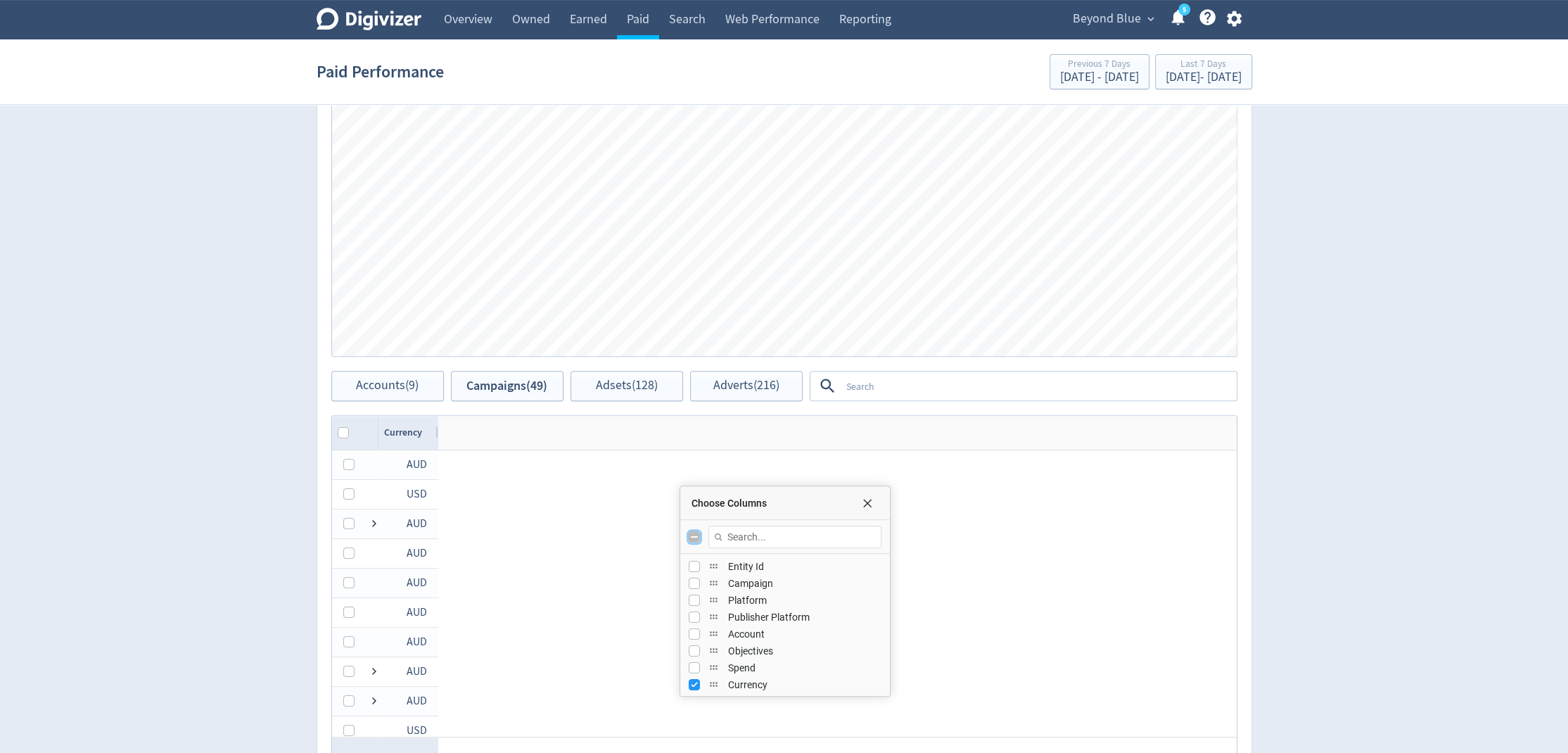
checkbox input "true"
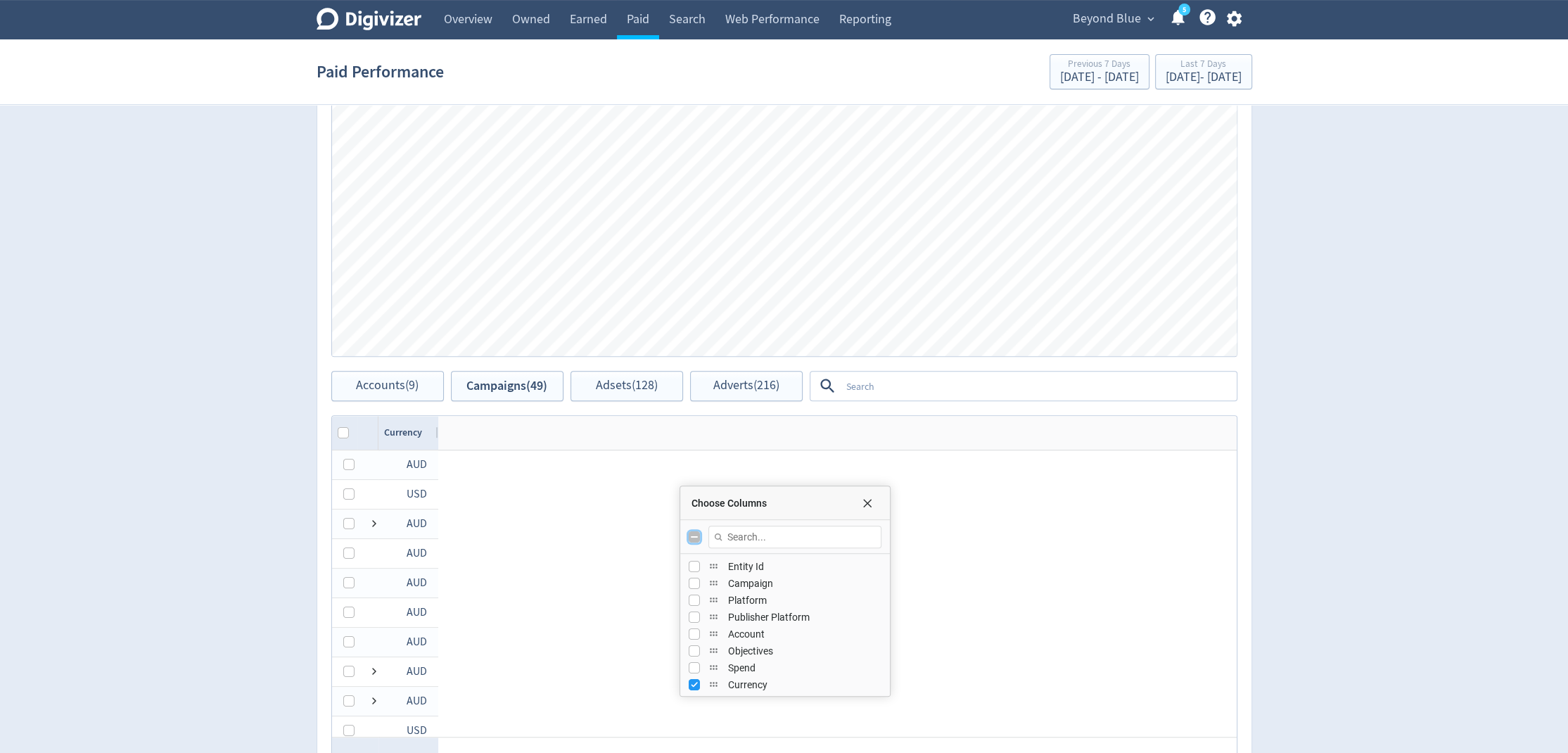
checkbox input "true"
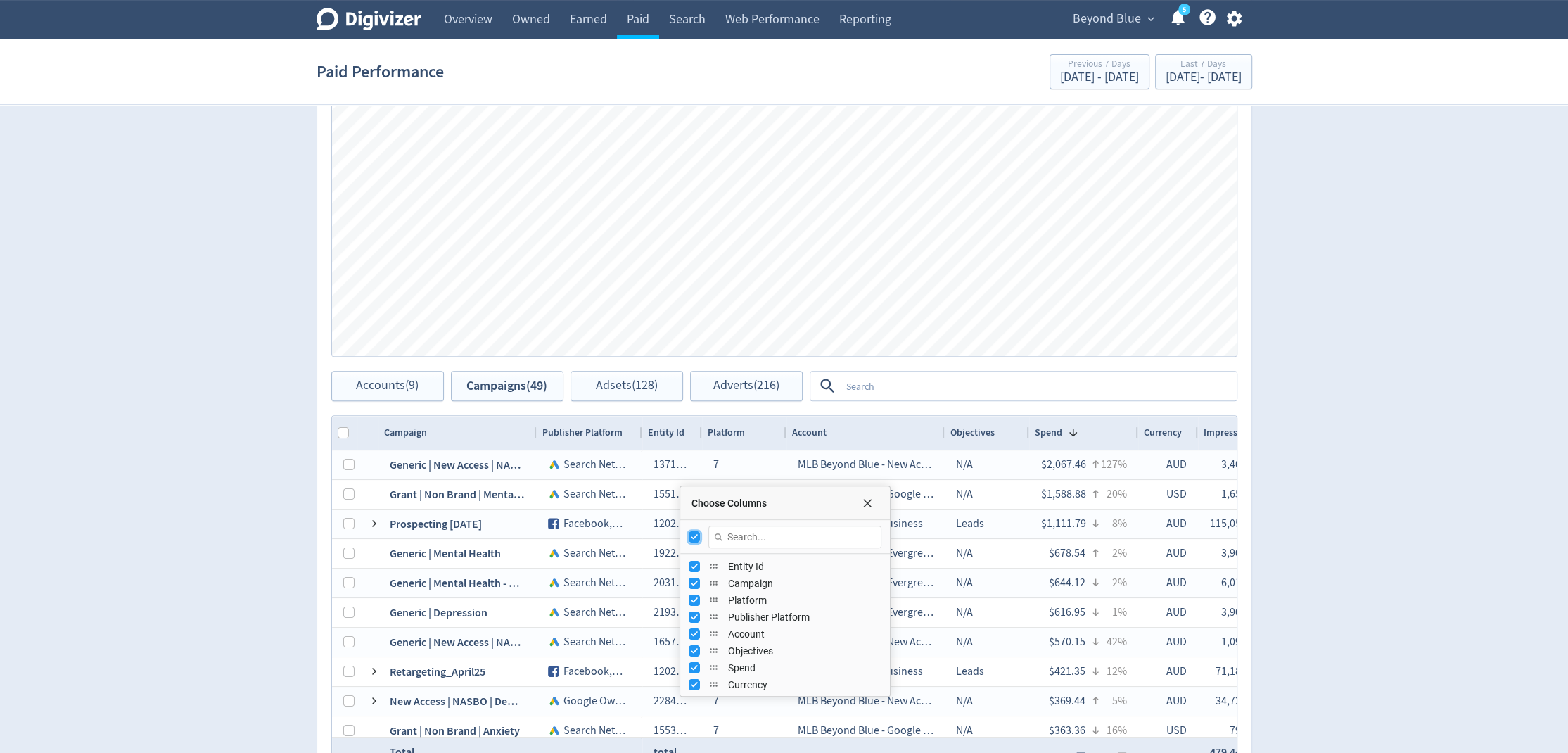
click at [692, 535] on input "Toggle All Columns Visibility" at bounding box center [695, 537] width 12 height 12
checkbox input "false"
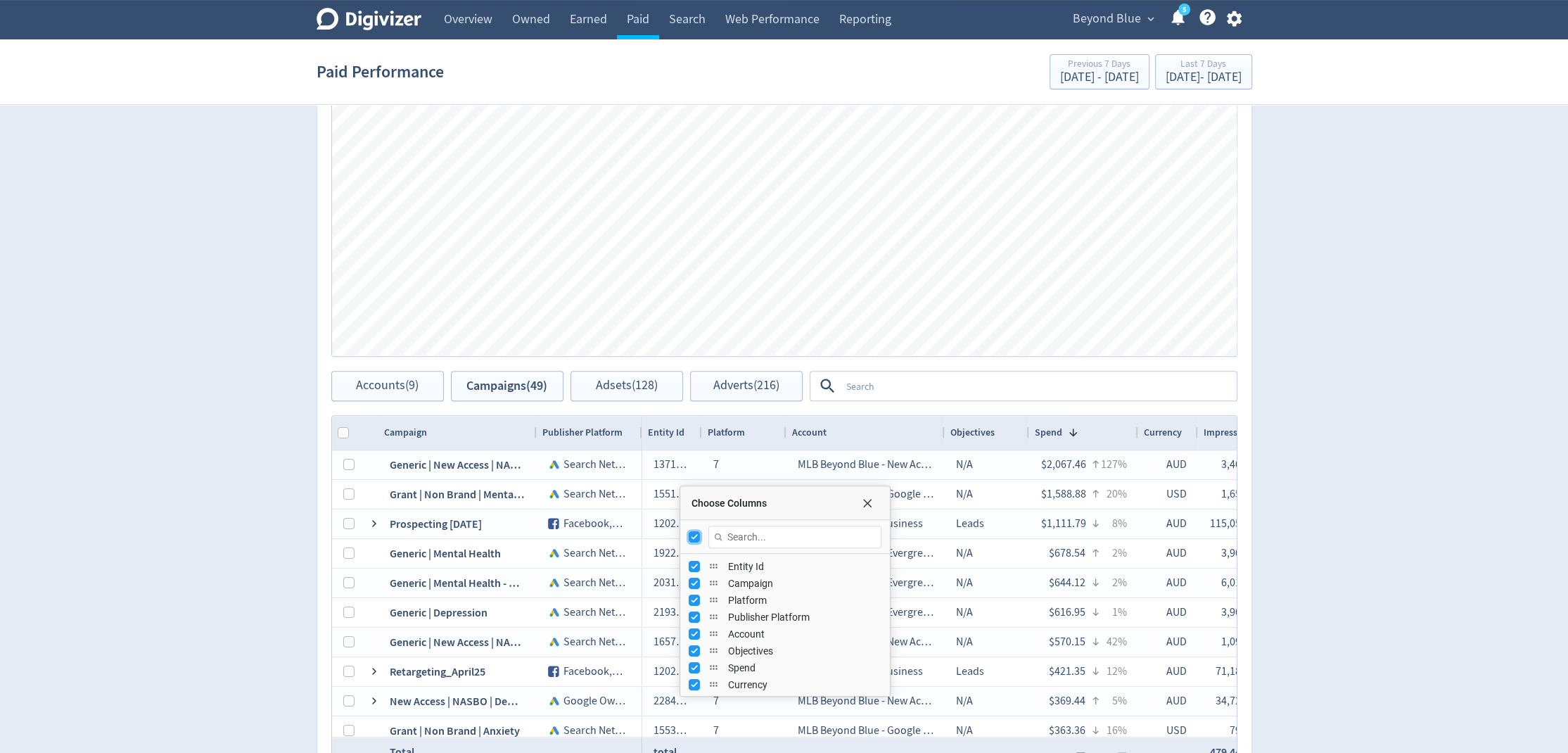
checkbox input "false"
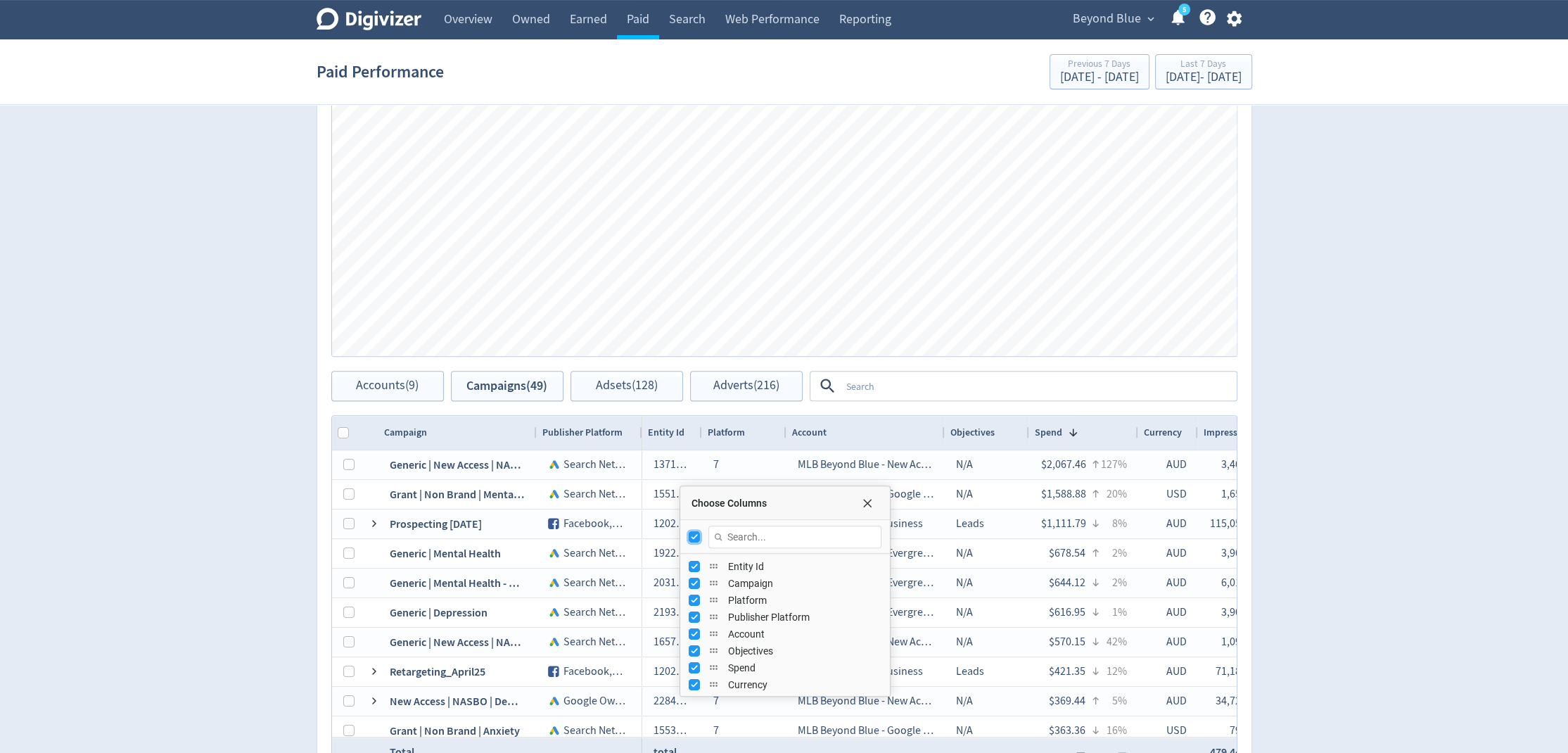
checkbox input "false"
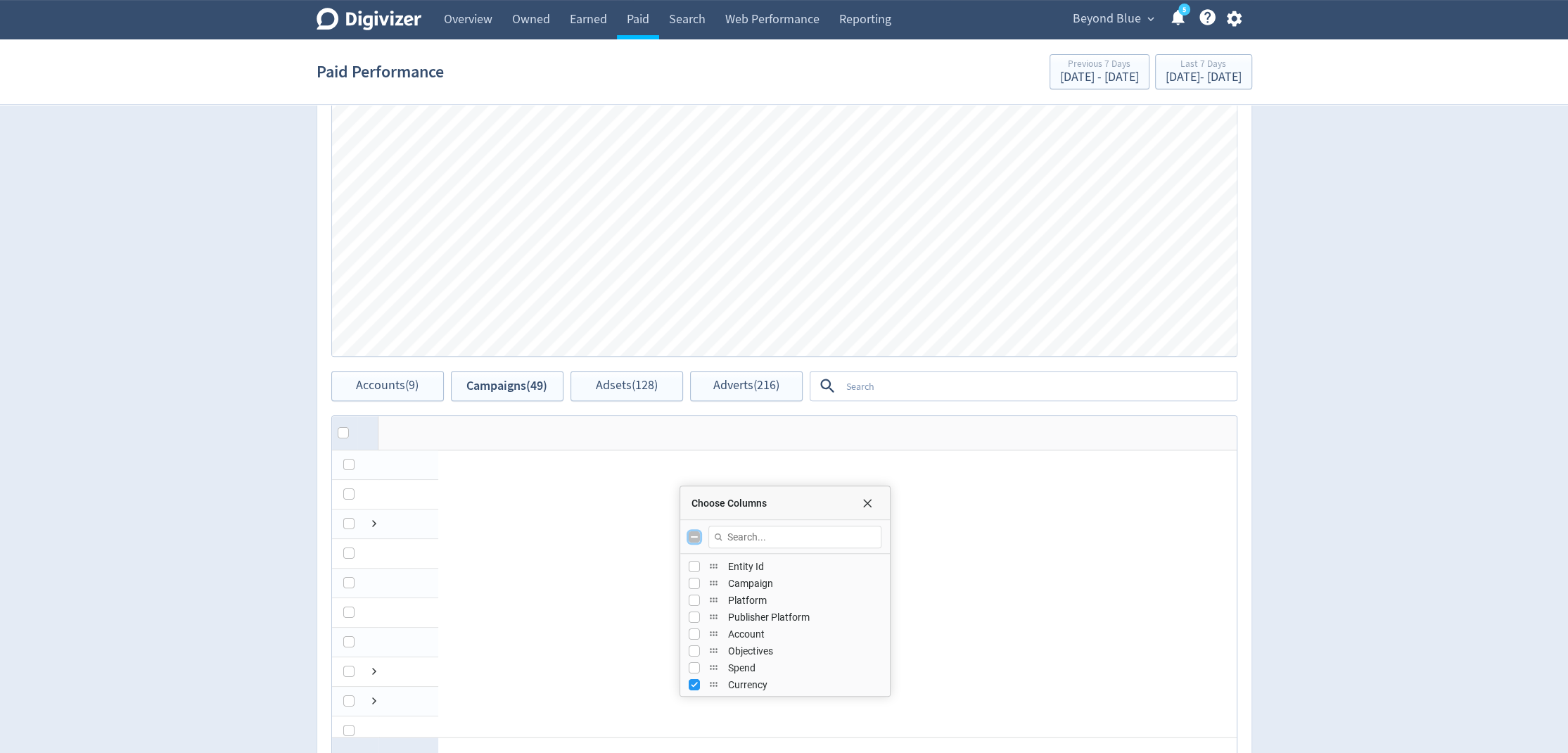
checkbox input "false"
checkbox input "true"
click at [692, 535] on input "Toggle All Columns Visibility" at bounding box center [695, 537] width 12 height 12
checkbox input "true"
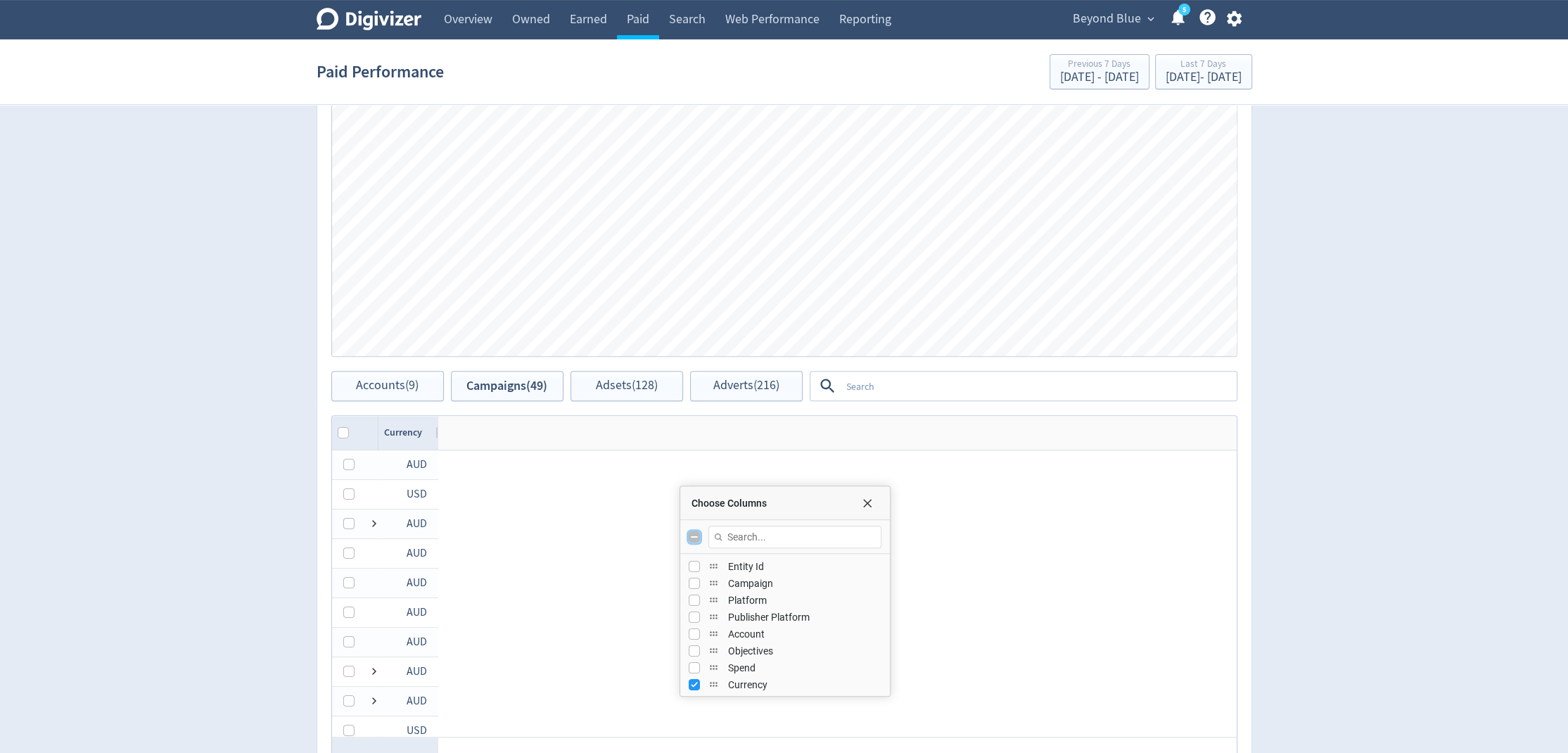
checkbox input "true"
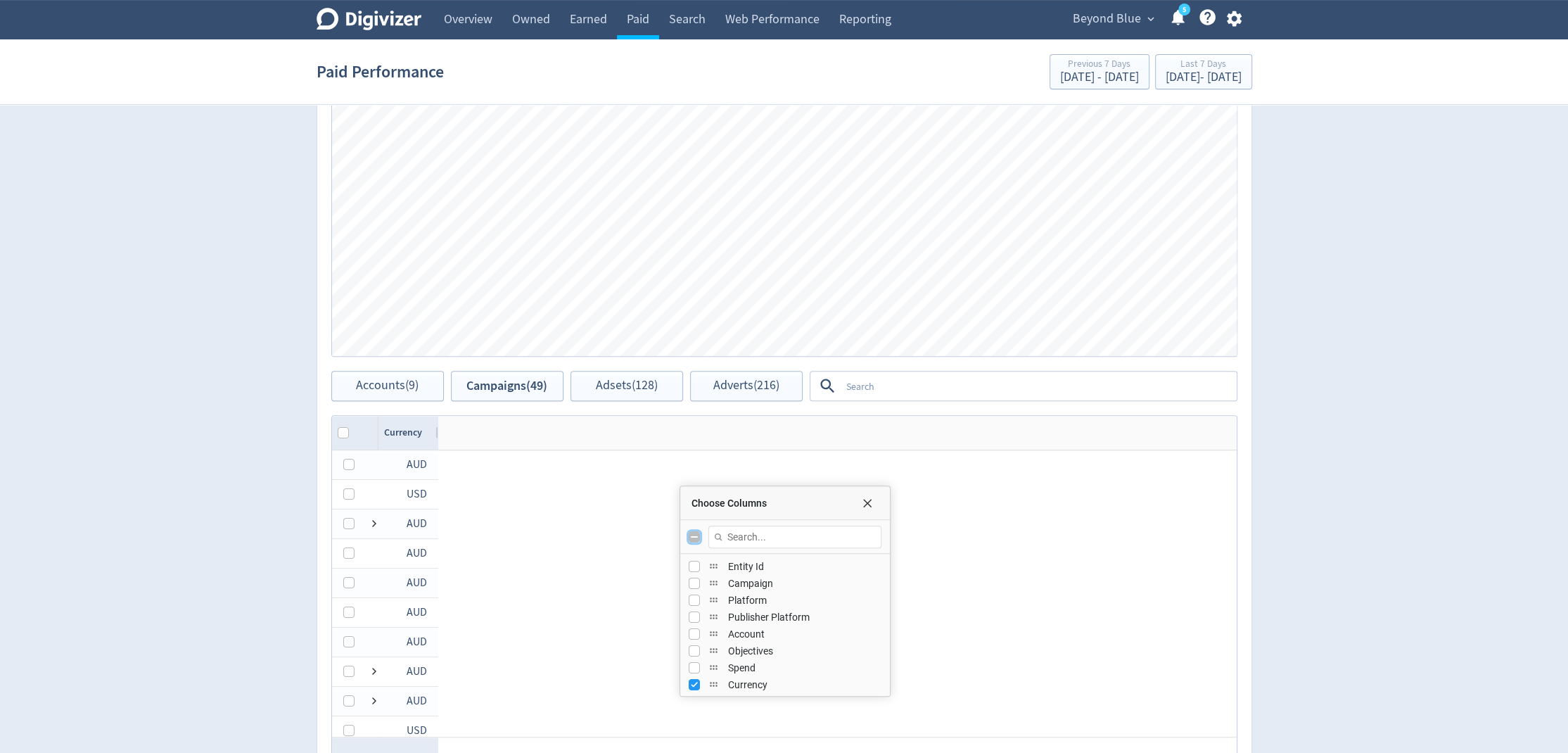
checkbox input "true"
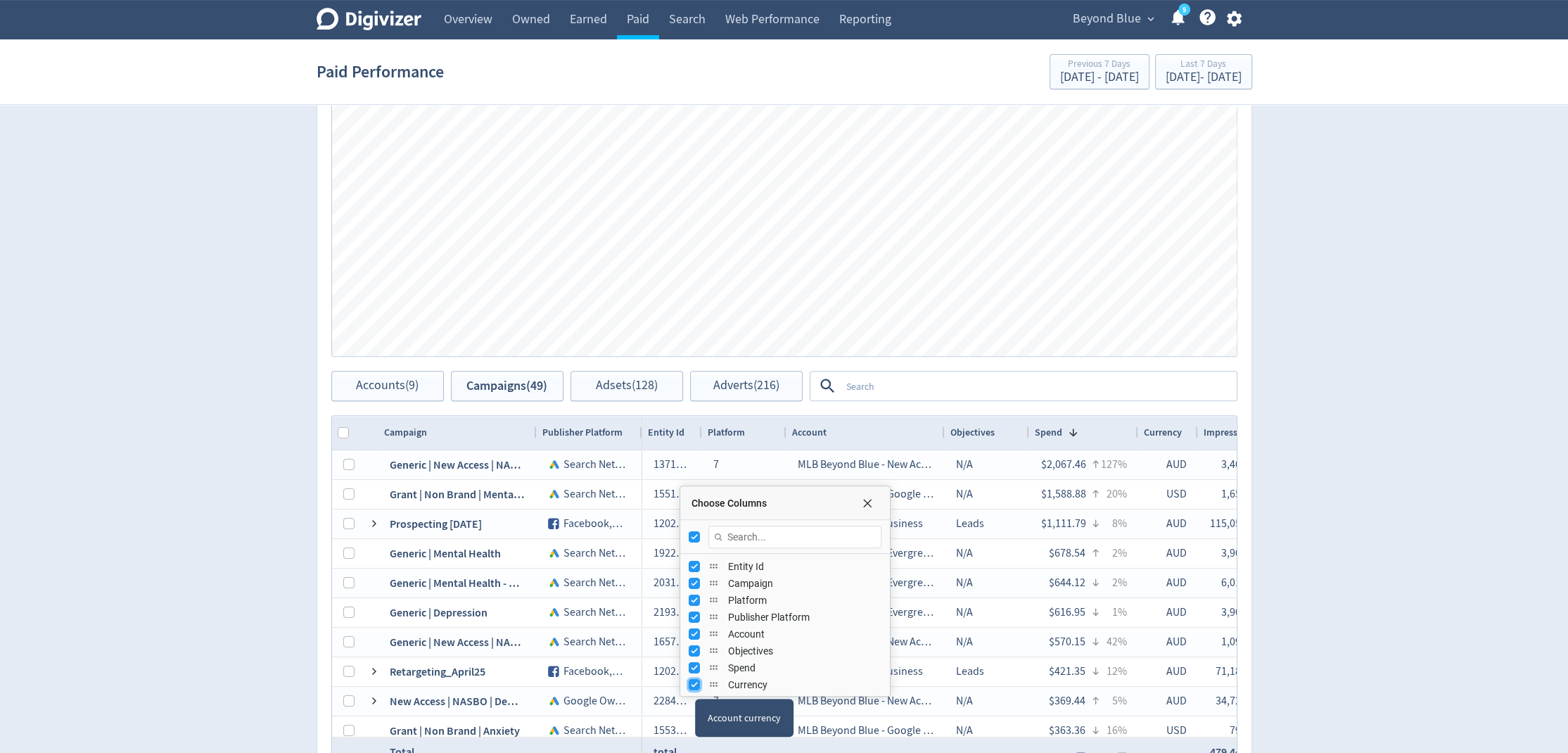
click at [693, 681] on input "Press SPACE to toggle visibility (visible)" at bounding box center [695, 684] width 12 height 12
checkbox input "false"
checkbox input "true"
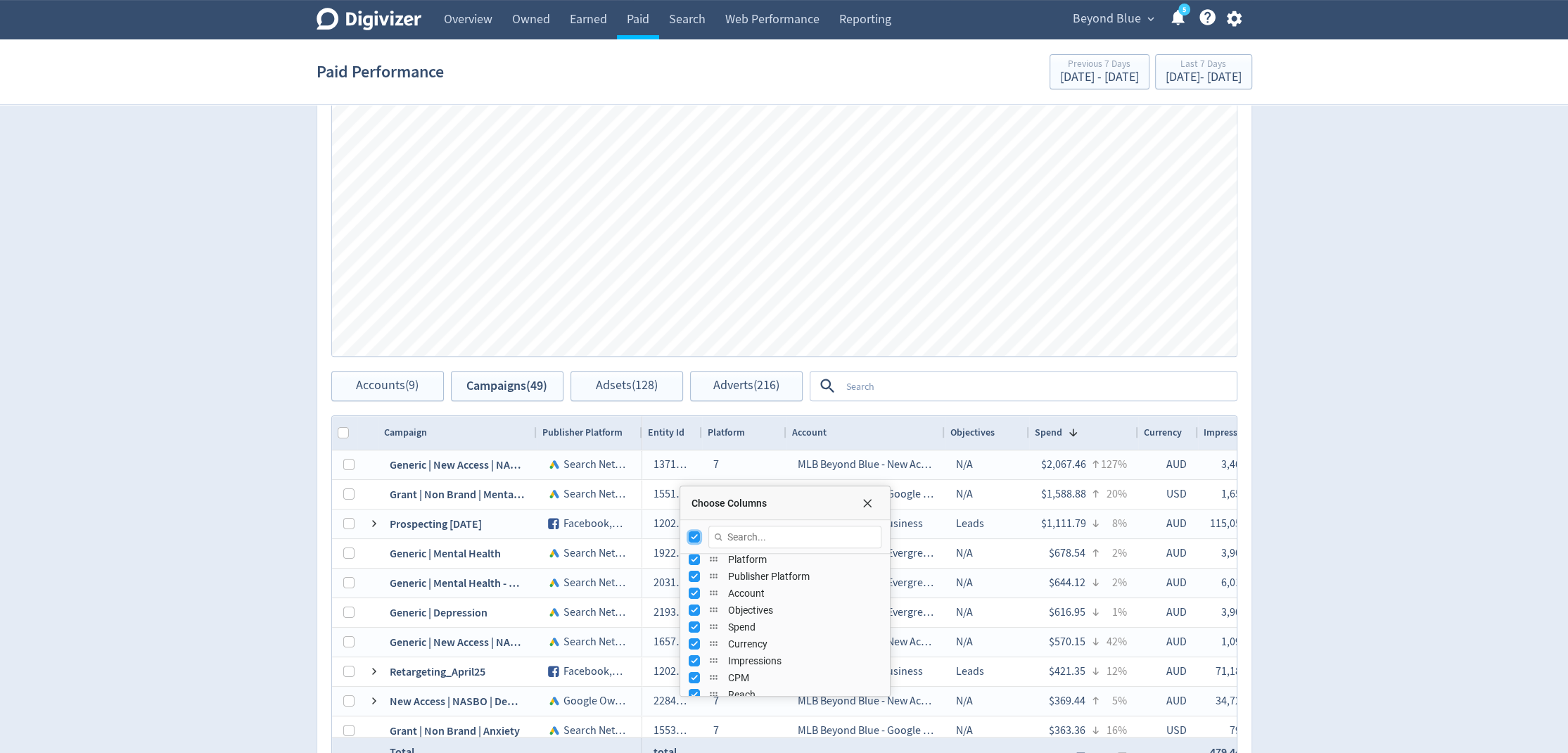
click at [695, 534] on input "Toggle All Columns Visibility" at bounding box center [695, 537] width 12 height 12
checkbox input "false"
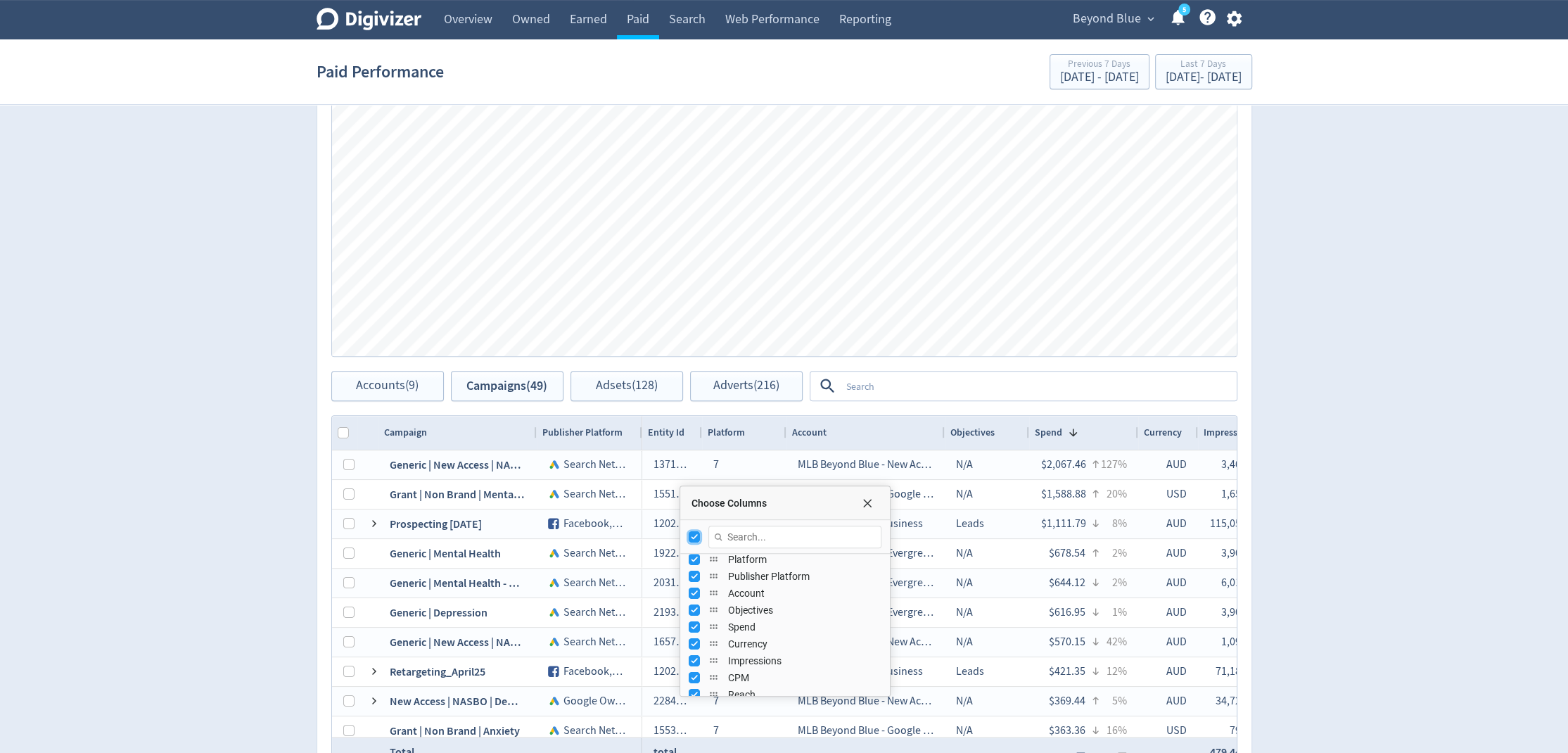
checkbox input "false"
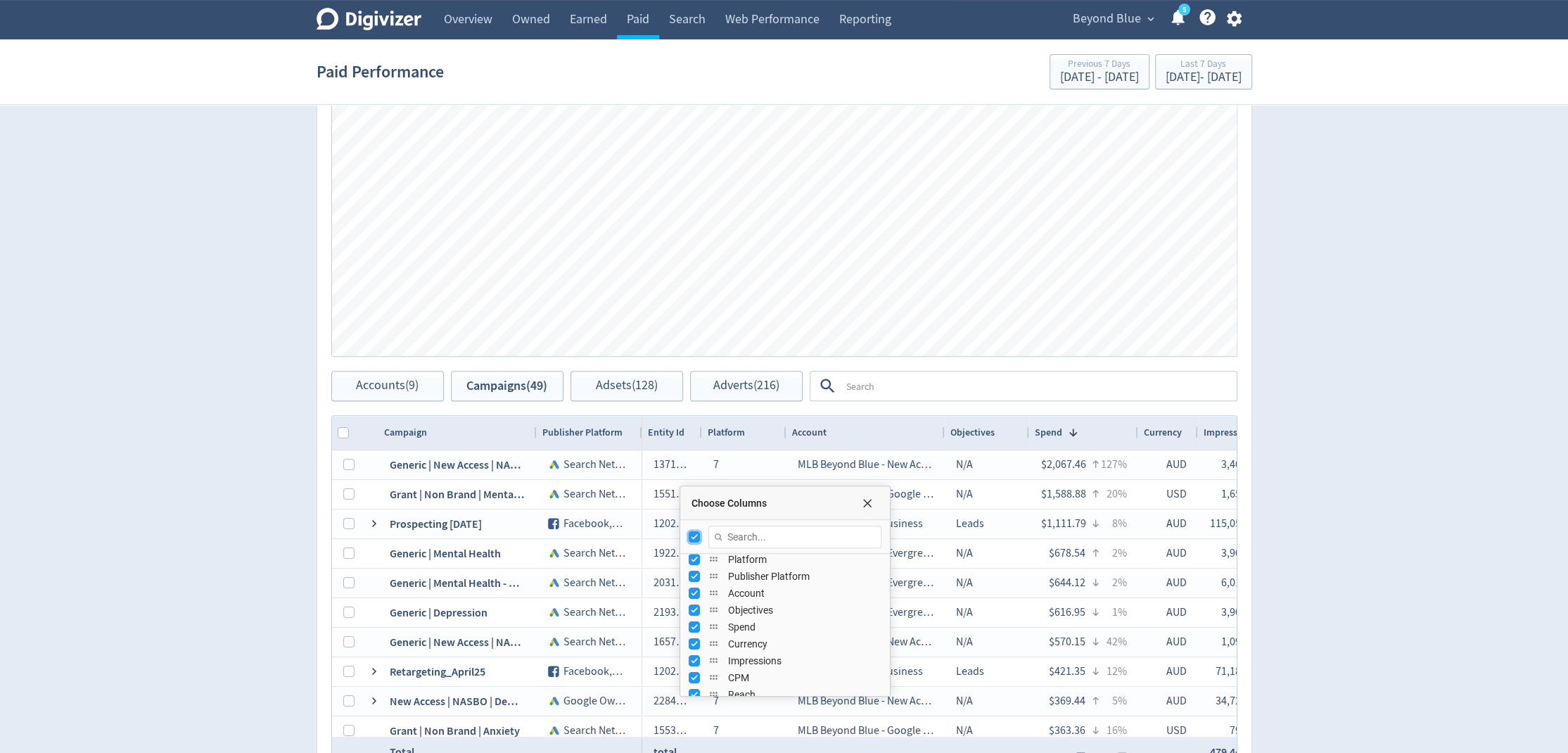
checkbox input "false"
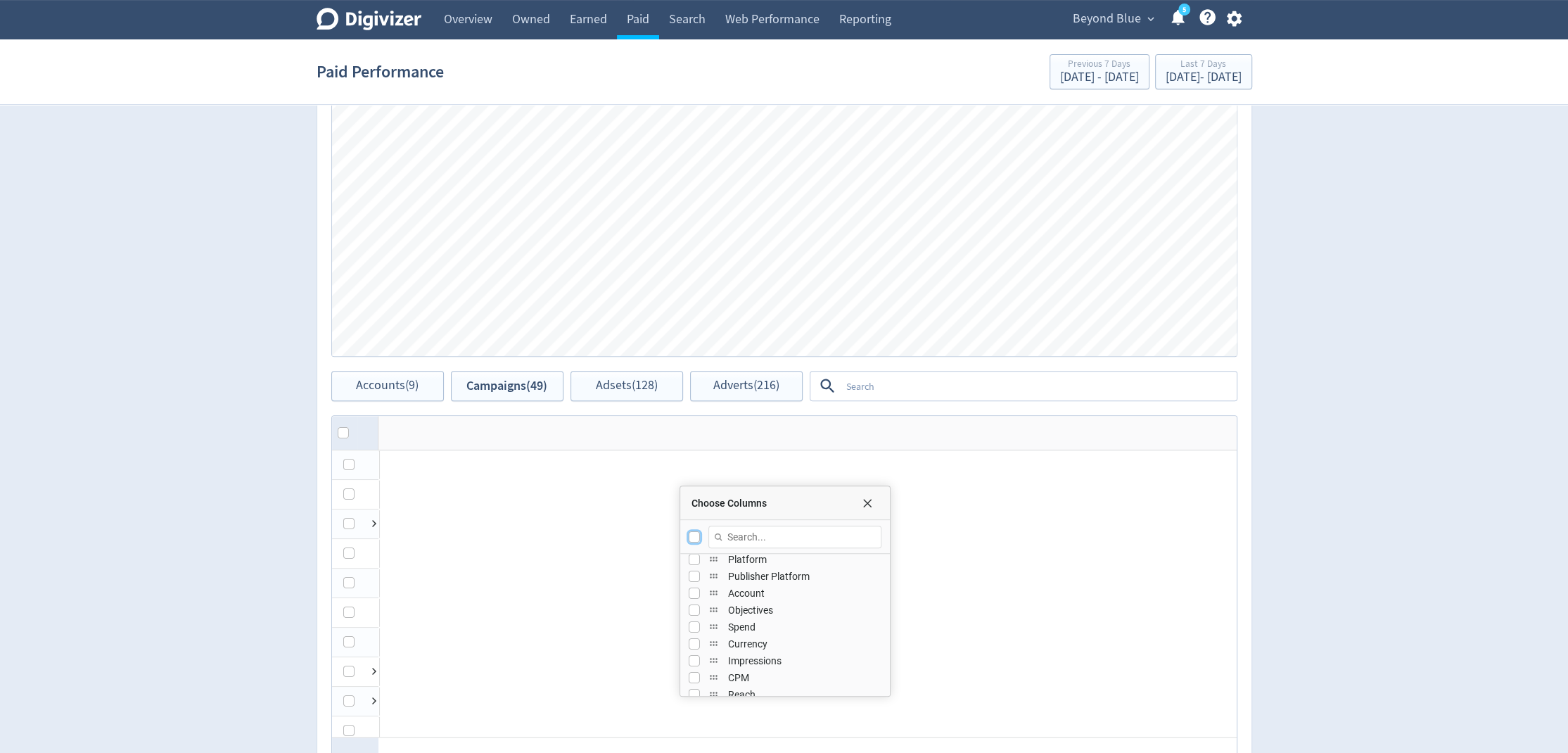
checkbox input "false"
checkbox input "true"
click at [867, 500] on span "Choose Columns" at bounding box center [867, 503] width 12 height 12
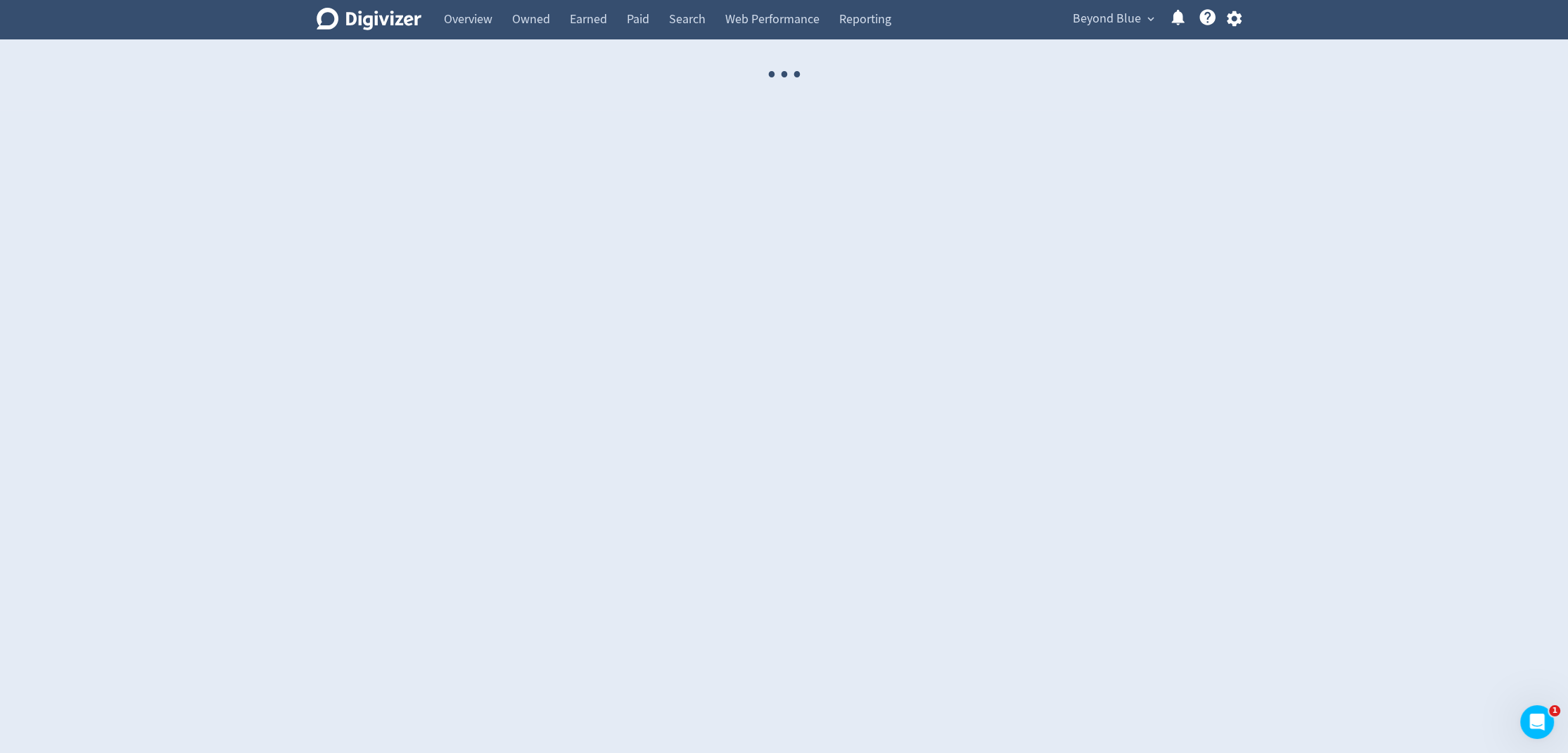
select select "USER"
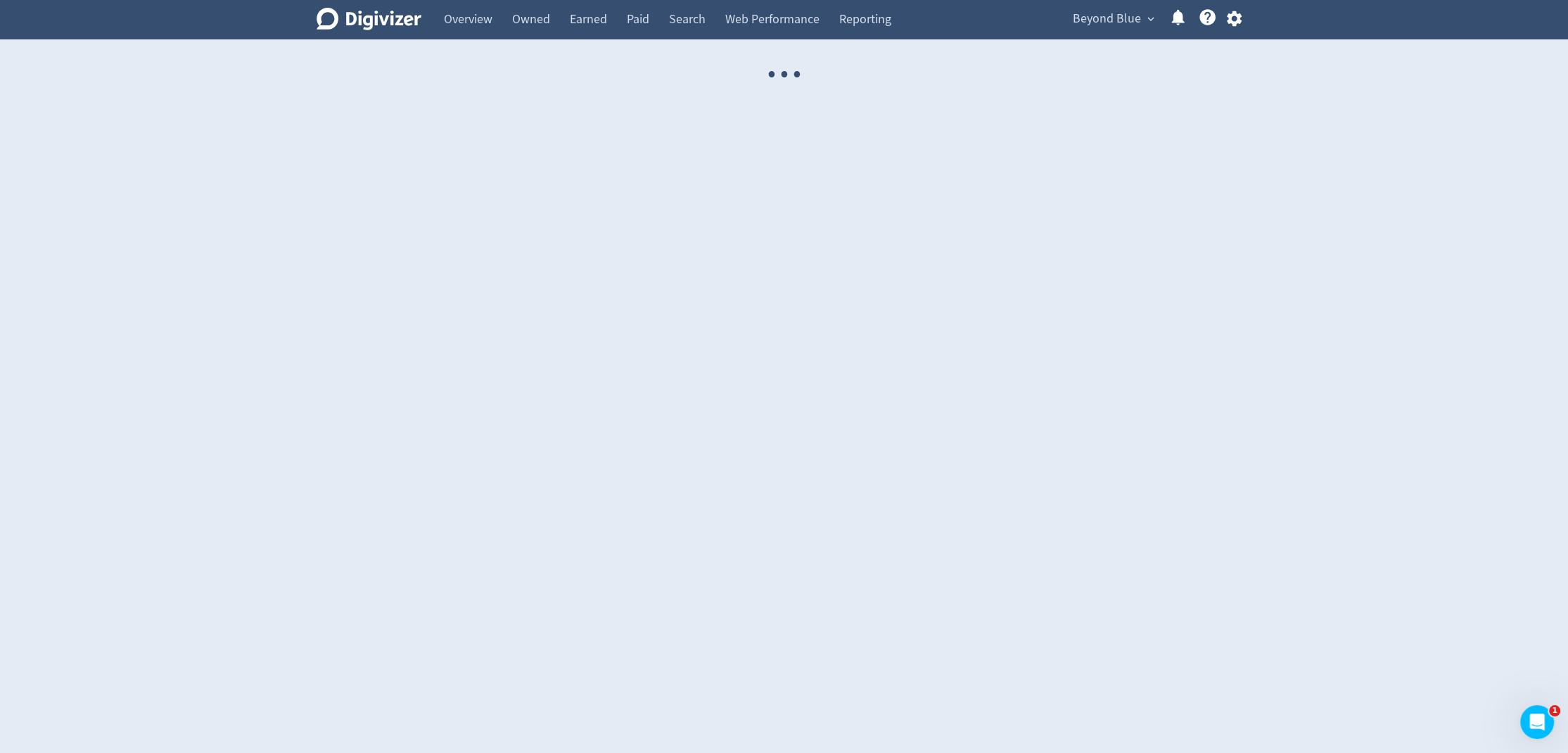
select select "USER"
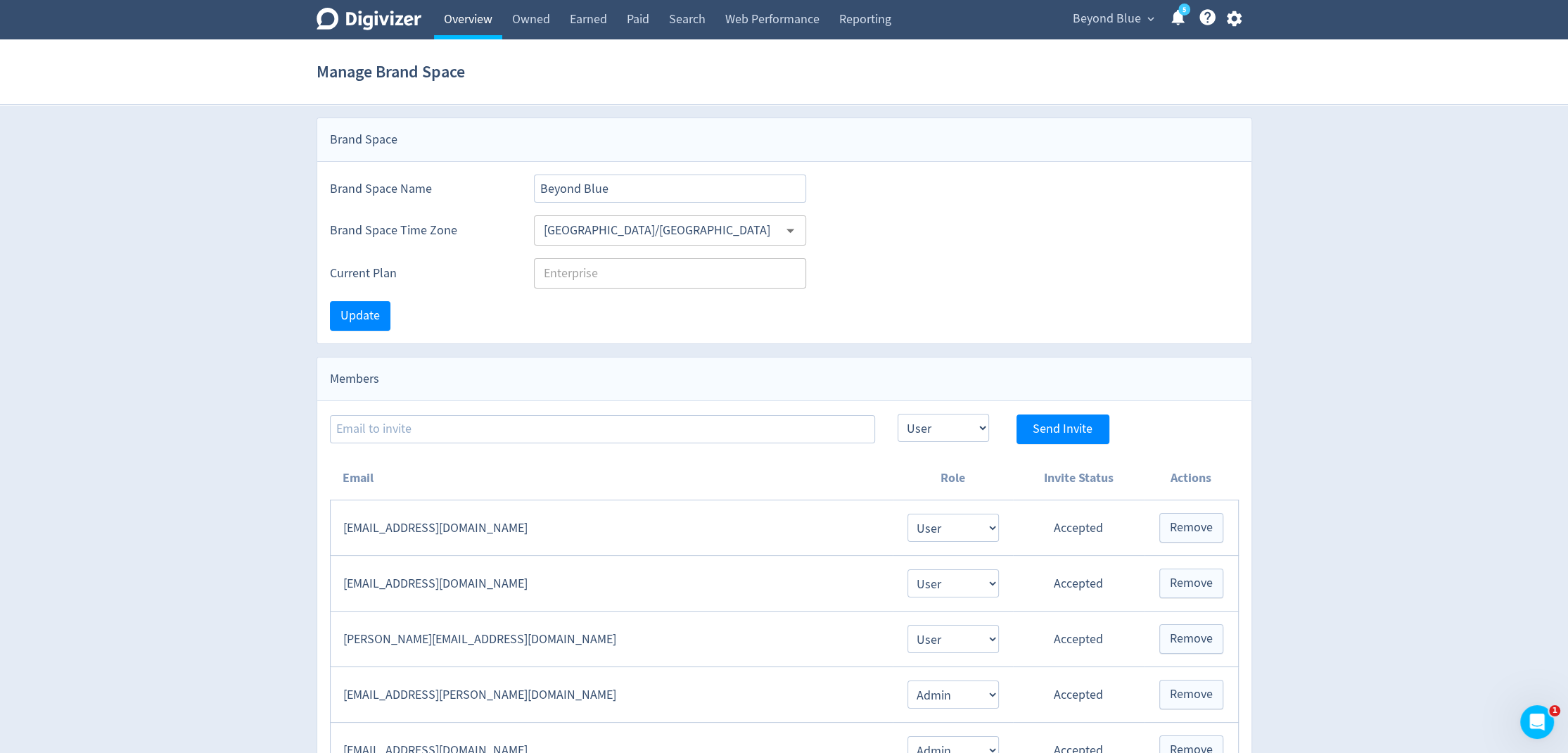
click at [468, 19] on link "Overview" at bounding box center [468, 19] width 68 height 40
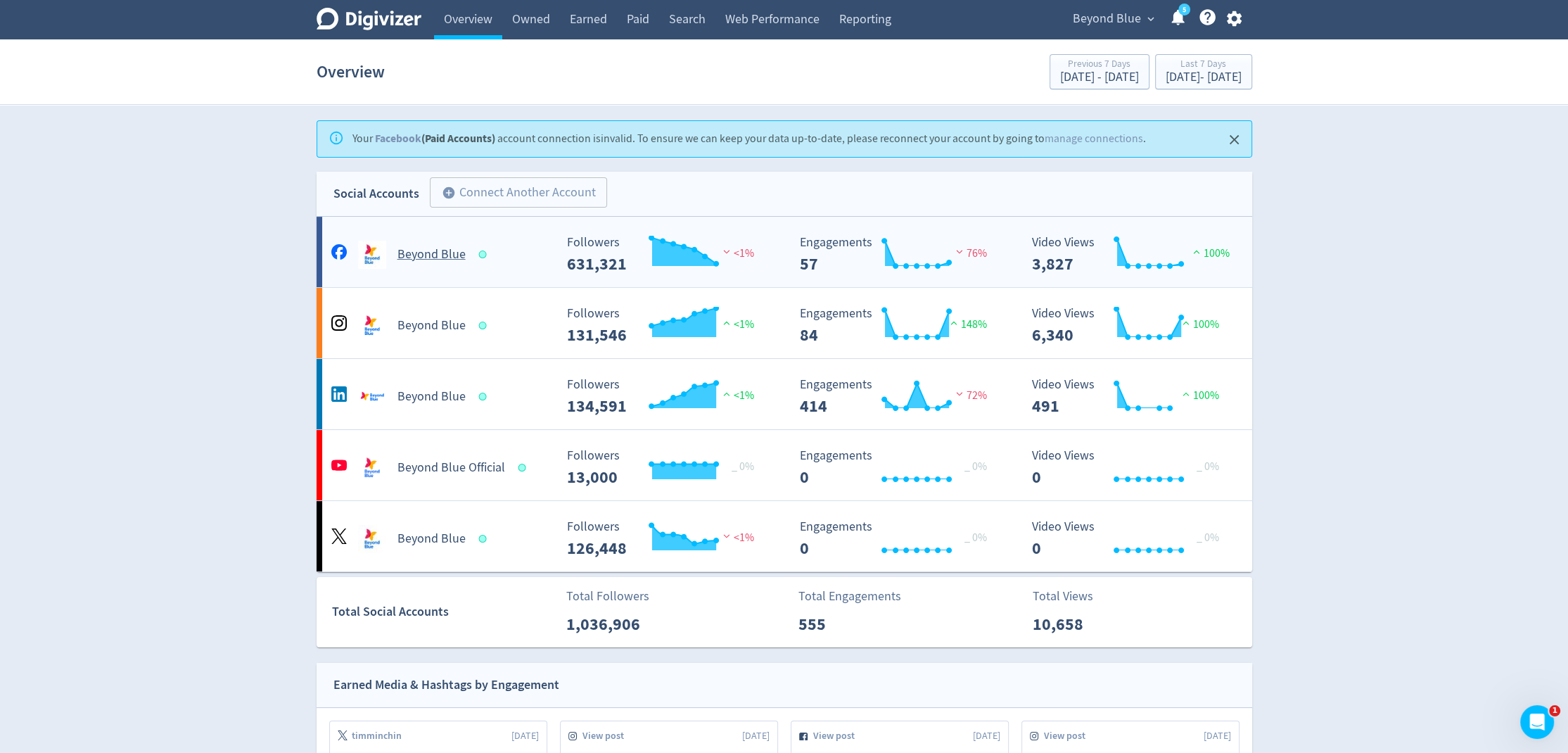
click at [445, 244] on div "Beyond Blue" at bounding box center [441, 254] width 227 height 28
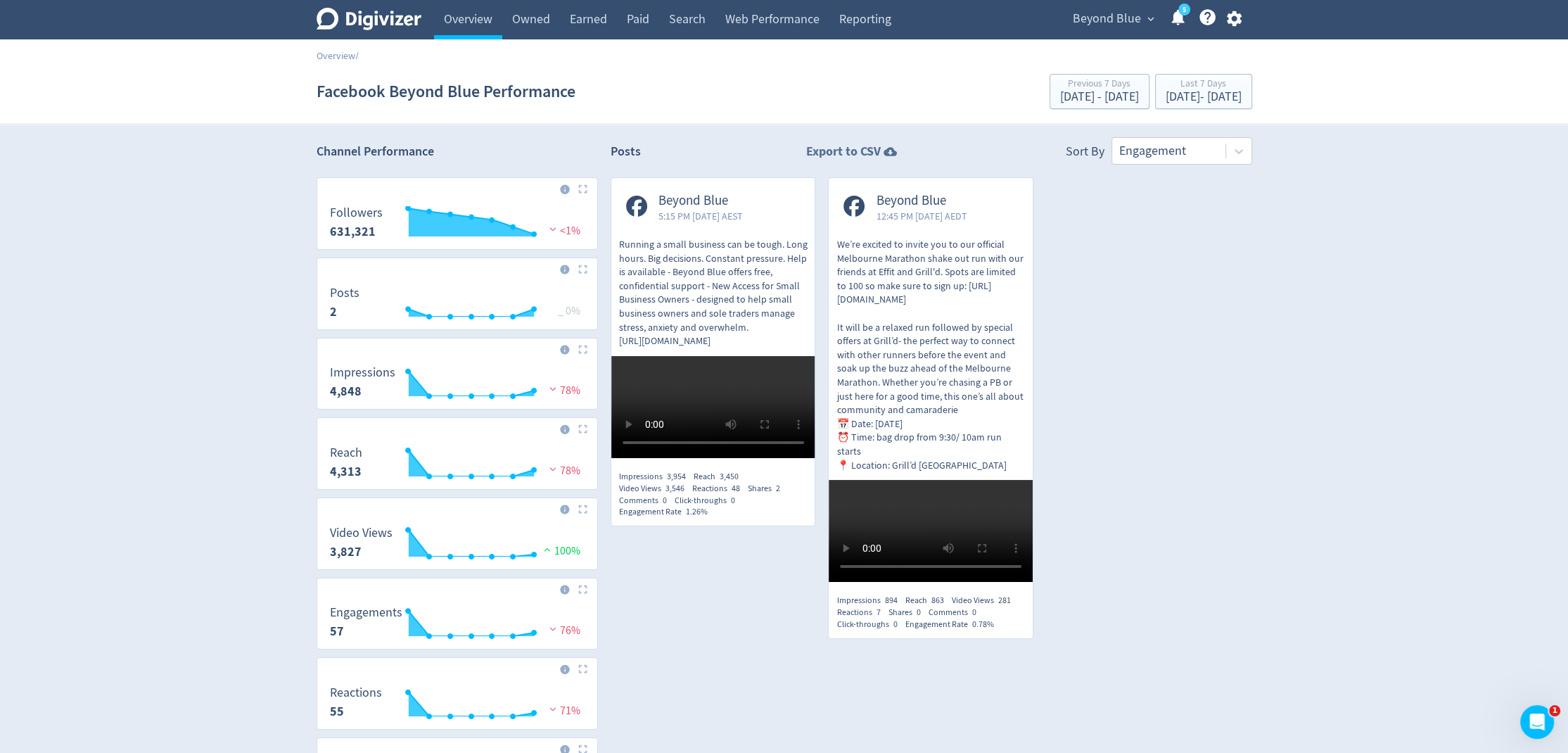
click at [835, 142] on strong "Export to CSV" at bounding box center [843, 151] width 75 height 17
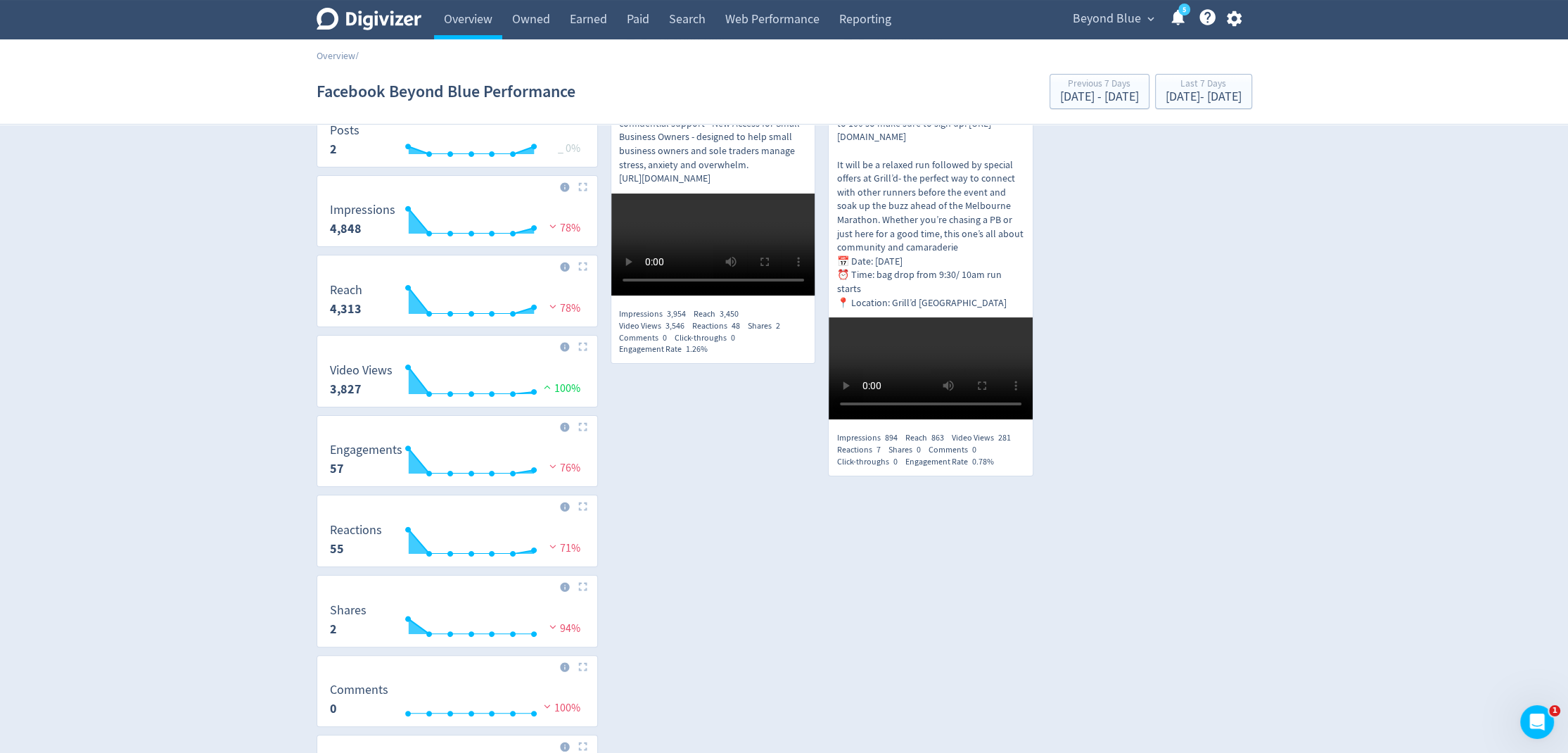
scroll to position [292, 0]
